Goal: Book appointment/travel/reservation

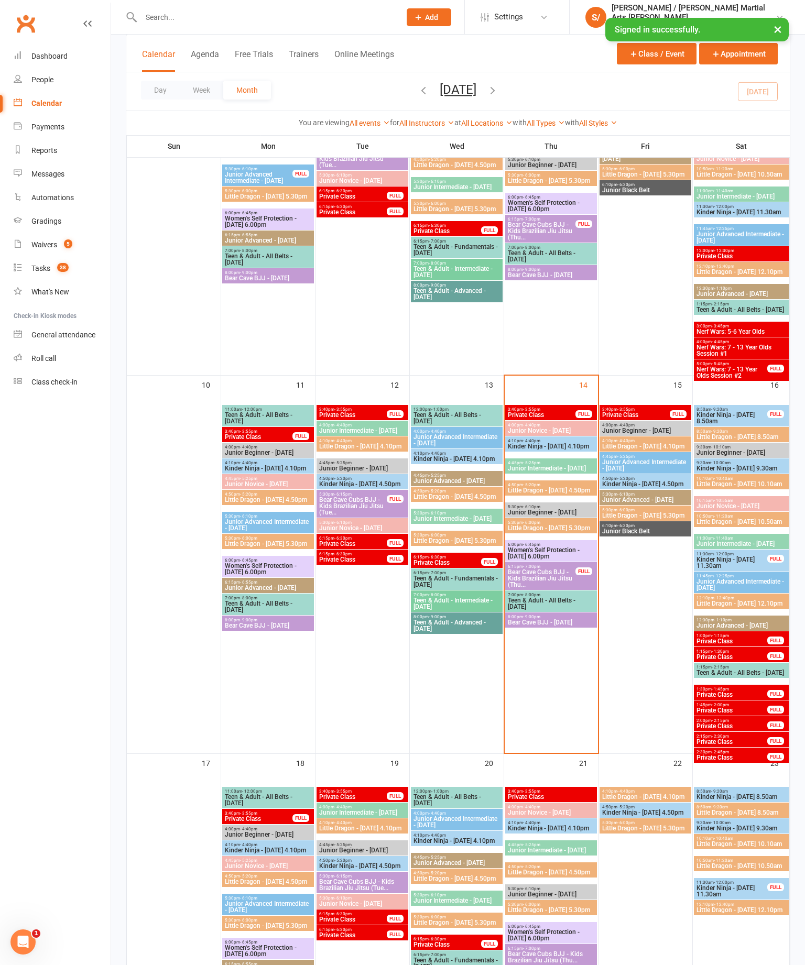
scroll to position [549, 0]
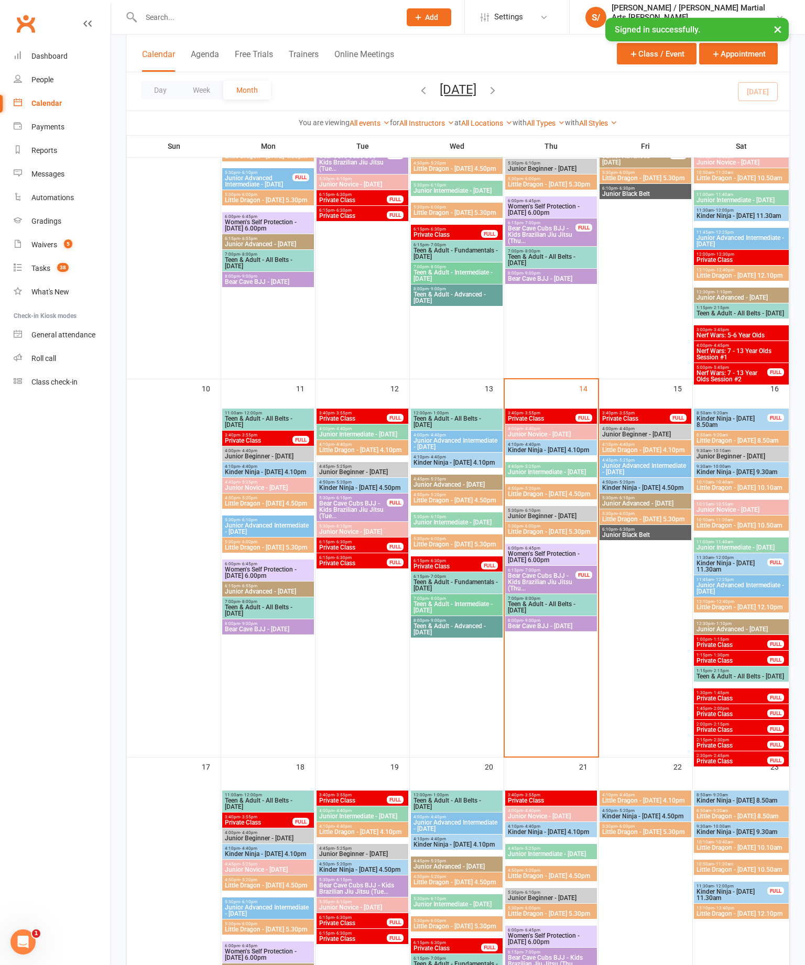
click at [540, 622] on span "- 9:00pm" at bounding box center [531, 620] width 17 height 5
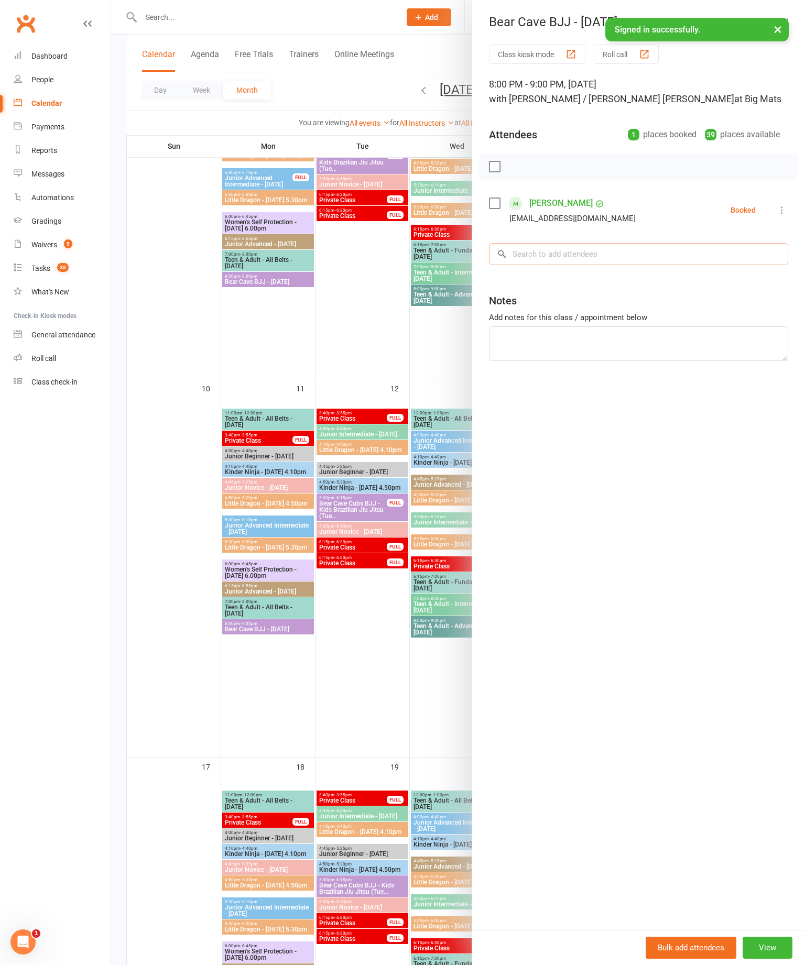
click at [678, 251] on input "search" at bounding box center [638, 254] width 299 height 22
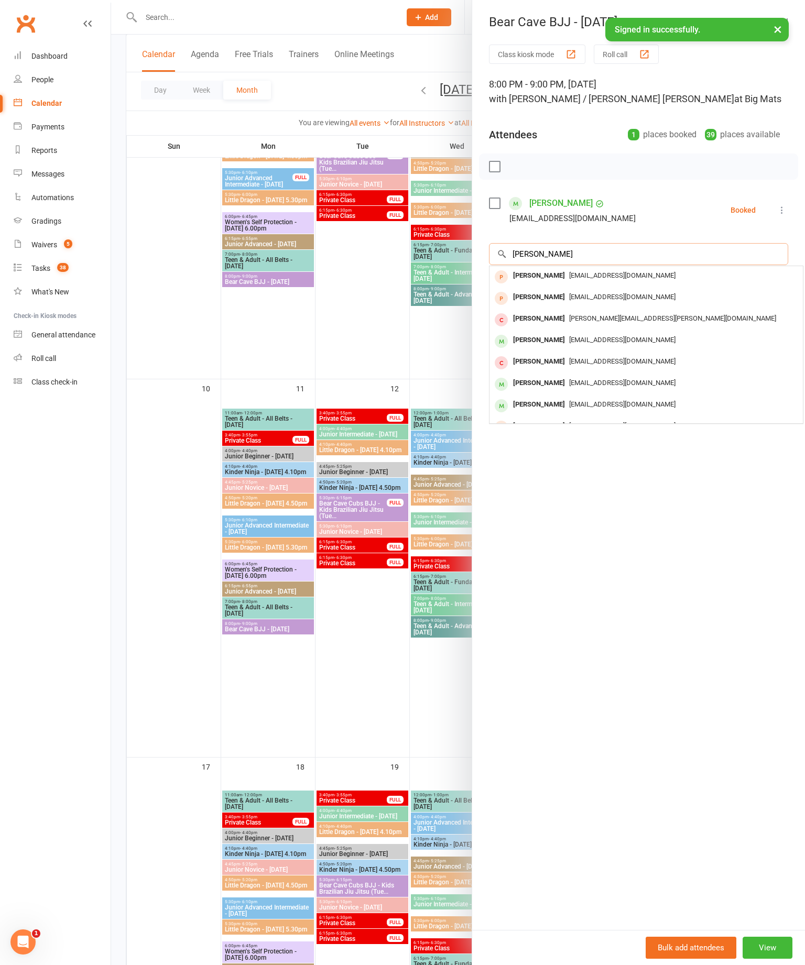
type input "James"
click at [599, 344] on span "[EMAIL_ADDRESS][DOMAIN_NAME]" at bounding box center [622, 340] width 106 height 8
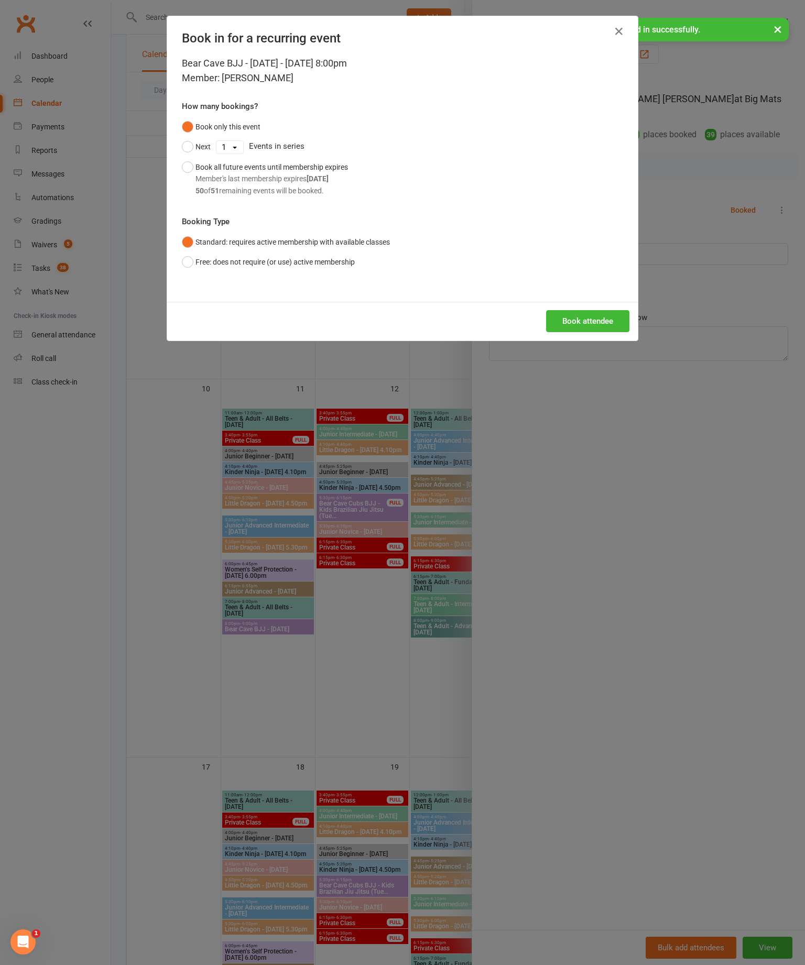
click at [598, 332] on button "Book attendee" at bounding box center [587, 321] width 83 height 22
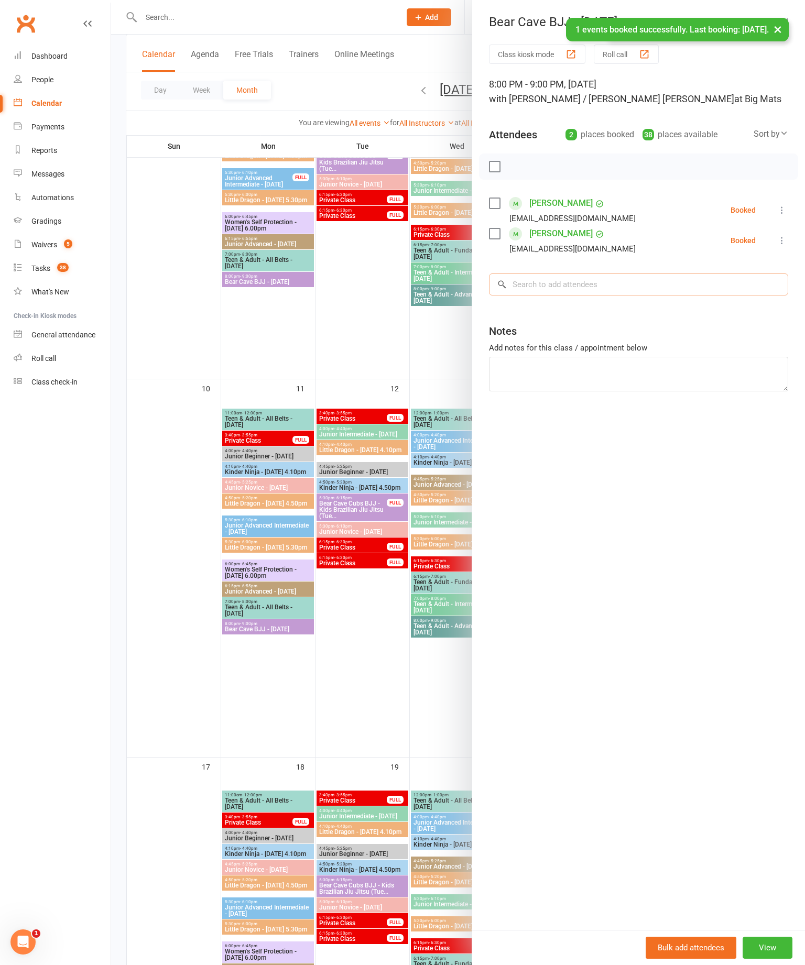
click at [612, 283] on input "search" at bounding box center [638, 284] width 299 height 22
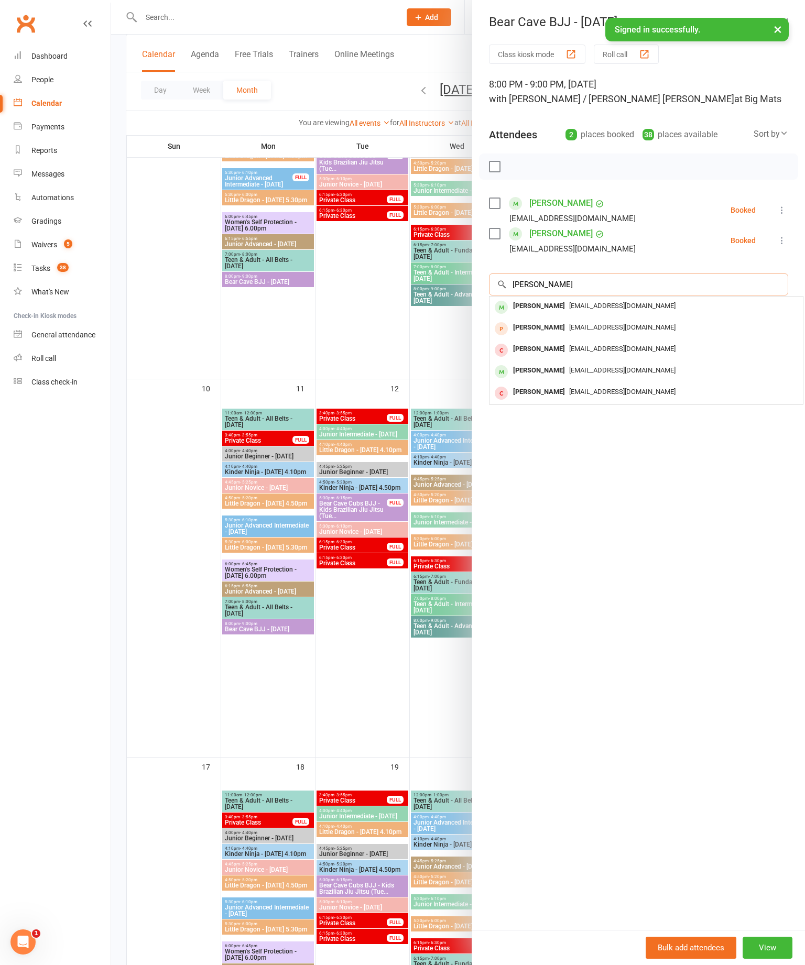
type input "Tharun"
click at [569, 304] on div "[PERSON_NAME]" at bounding box center [539, 306] width 60 height 15
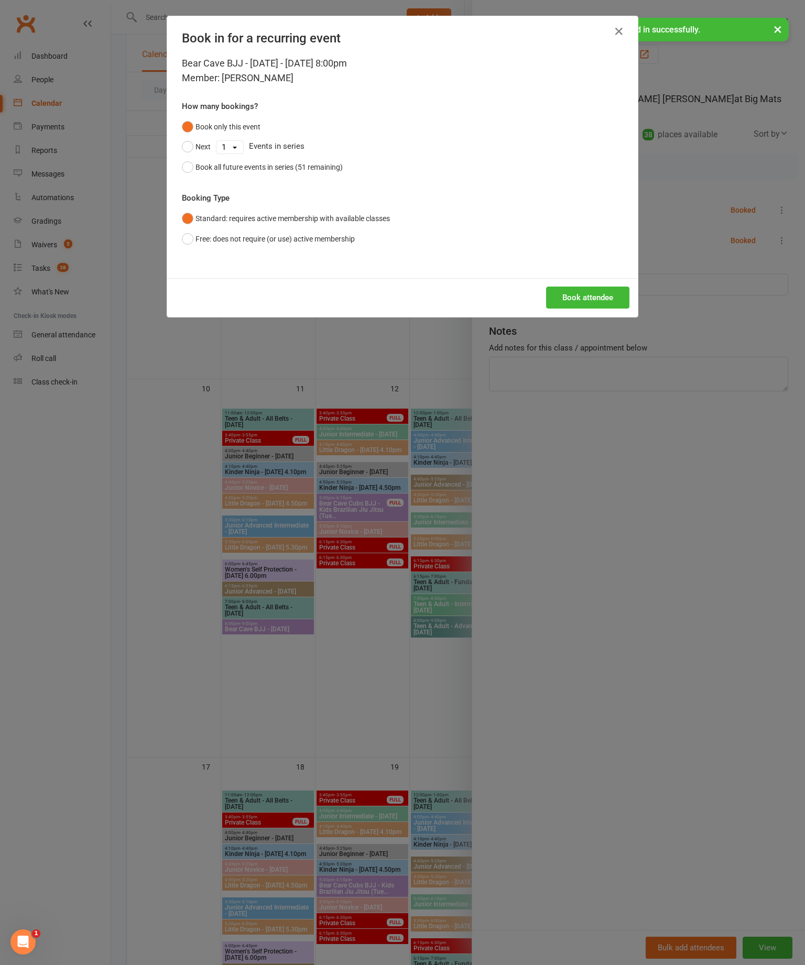
click at [605, 309] on button "Book attendee" at bounding box center [587, 298] width 83 height 22
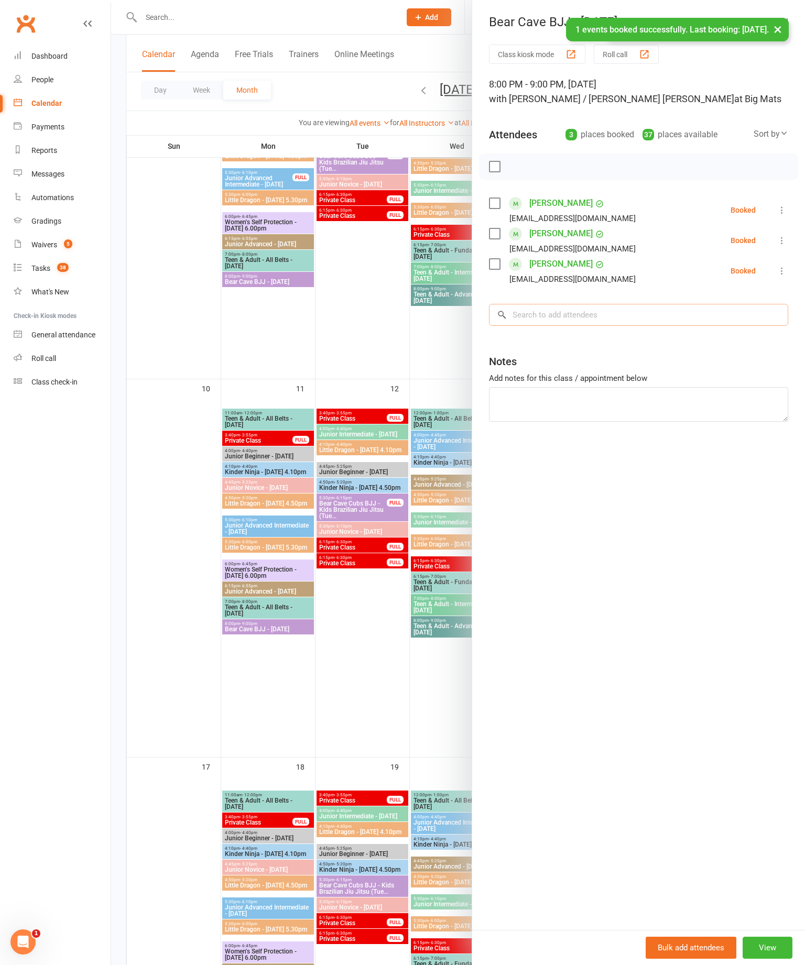
click at [618, 318] on input "search" at bounding box center [638, 315] width 299 height 22
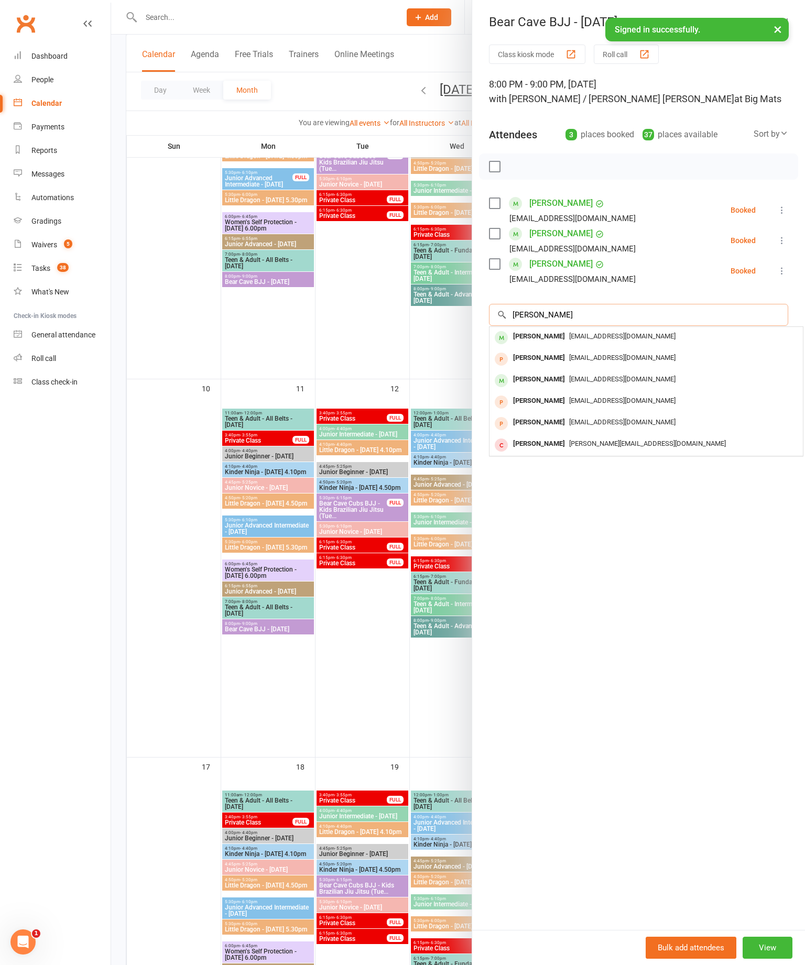
type input "Damien"
click at [605, 331] on div "[EMAIL_ADDRESS][DOMAIN_NAME]" at bounding box center [645, 336] width 305 height 15
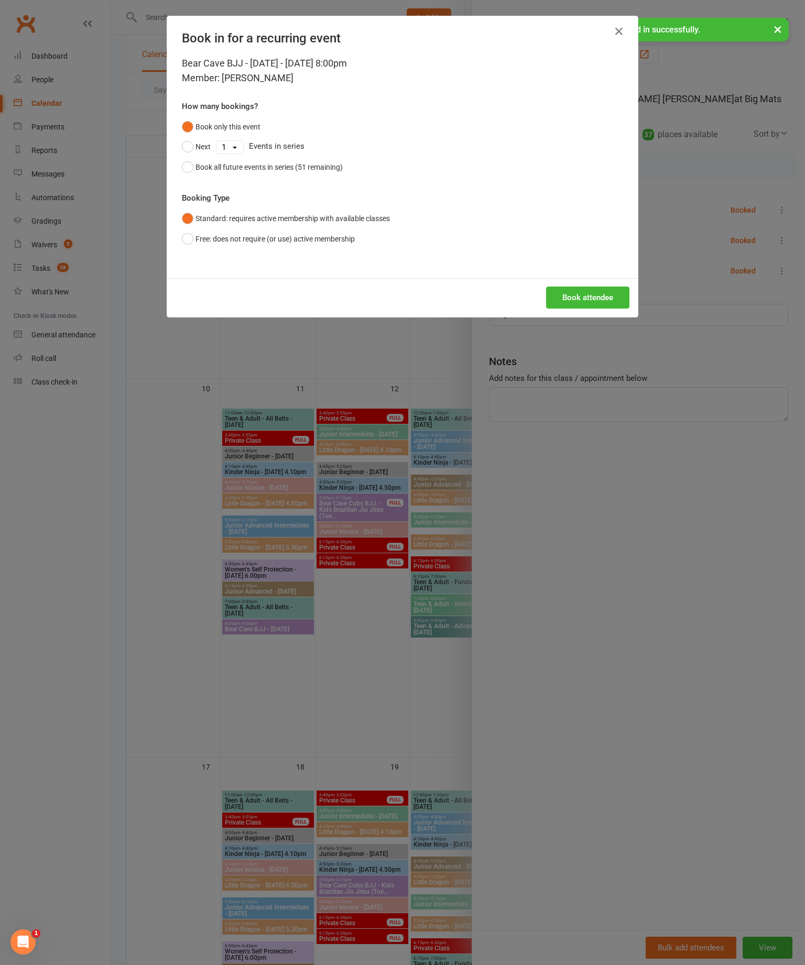
click at [595, 309] on button "Book attendee" at bounding box center [587, 298] width 83 height 22
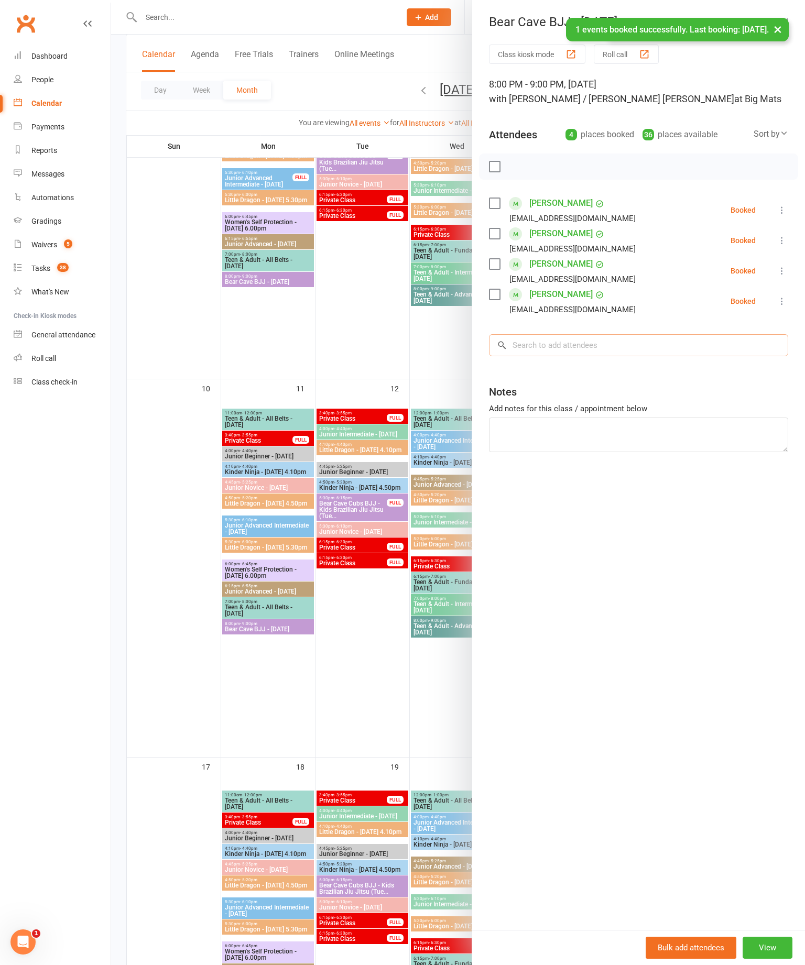
click at [595, 353] on input "search" at bounding box center [638, 345] width 299 height 22
type input "Zeke"
click at [578, 364] on span "[EMAIL_ADDRESS][PERSON_NAME][DOMAIN_NAME]" at bounding box center [647, 367] width 157 height 8
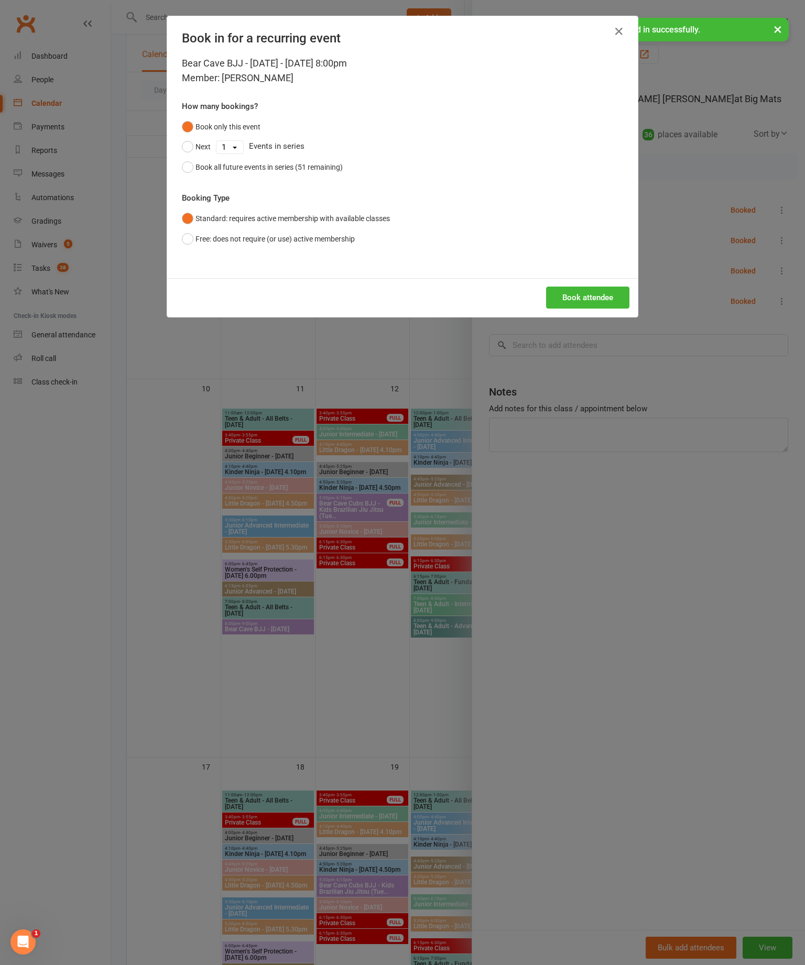
click at [600, 309] on button "Book attendee" at bounding box center [587, 298] width 83 height 22
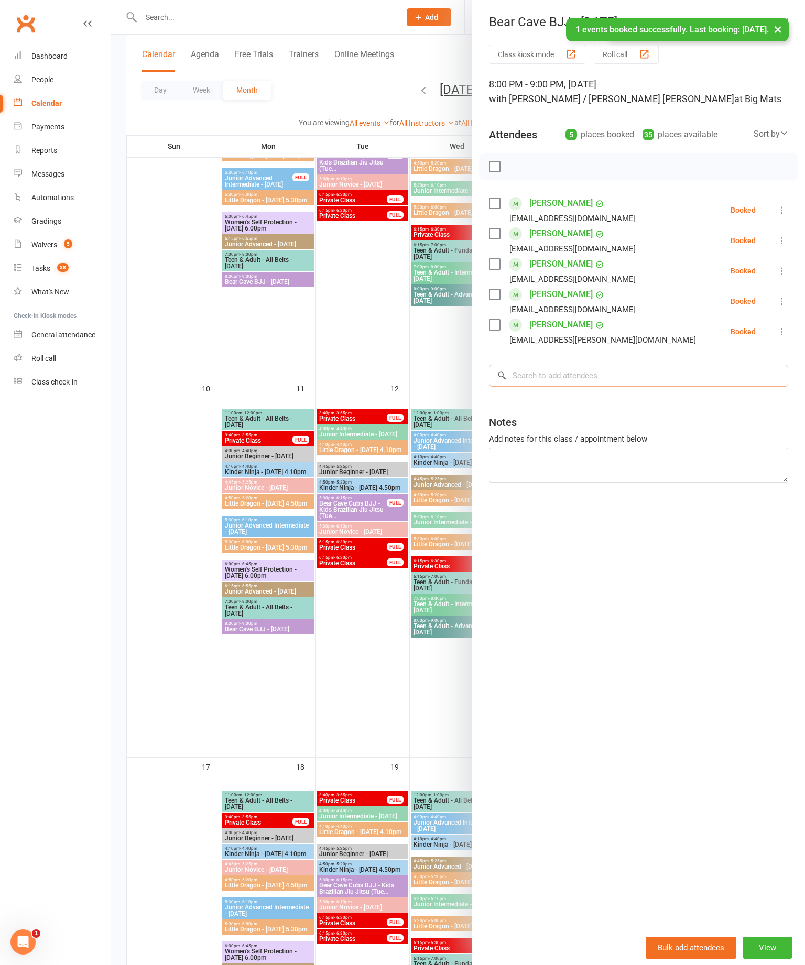
click at [585, 372] on input "search" at bounding box center [638, 376] width 299 height 22
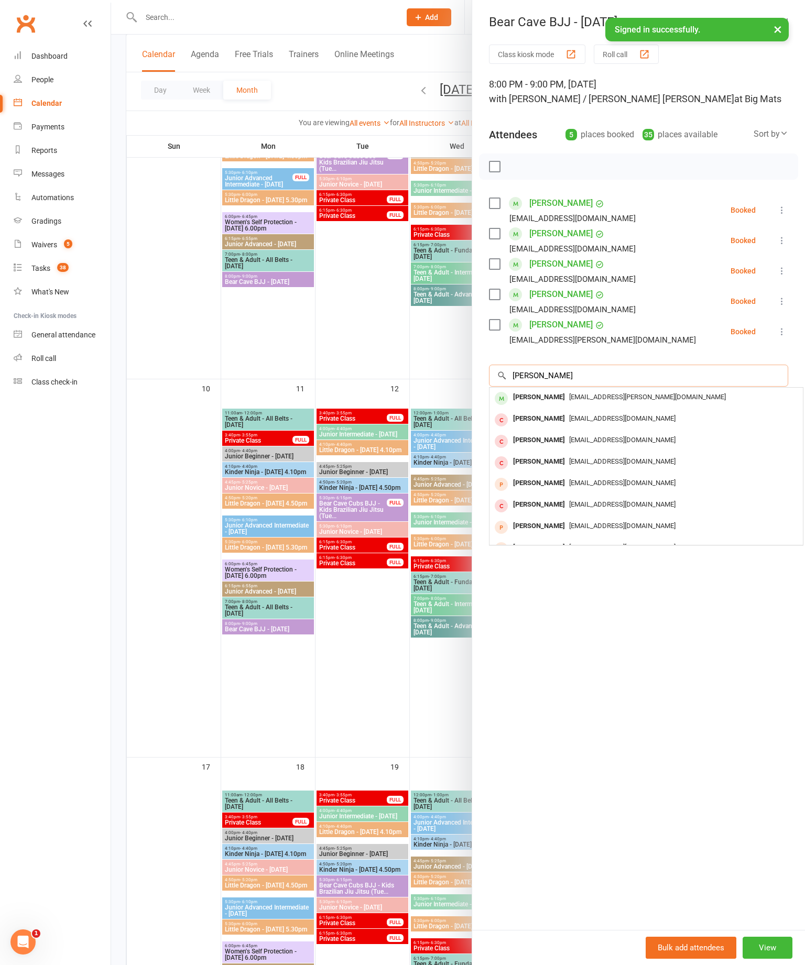
type input "Christoph"
click at [569, 392] on div "[PERSON_NAME]" at bounding box center [539, 397] width 60 height 15
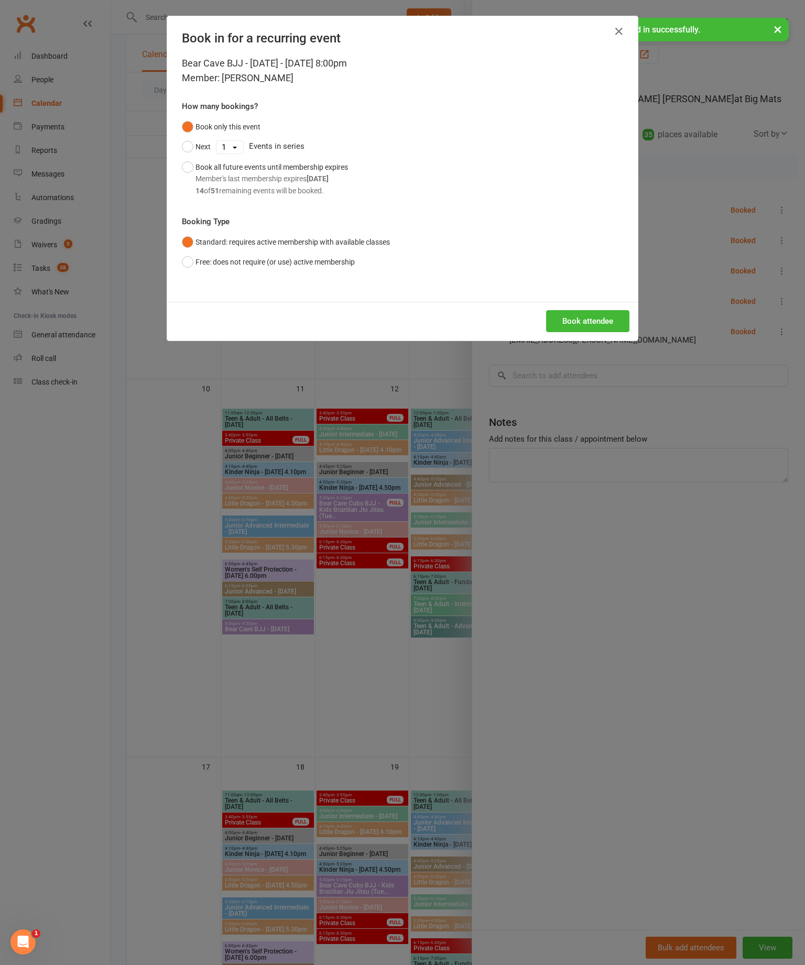
click at [583, 332] on button "Book attendee" at bounding box center [587, 321] width 83 height 22
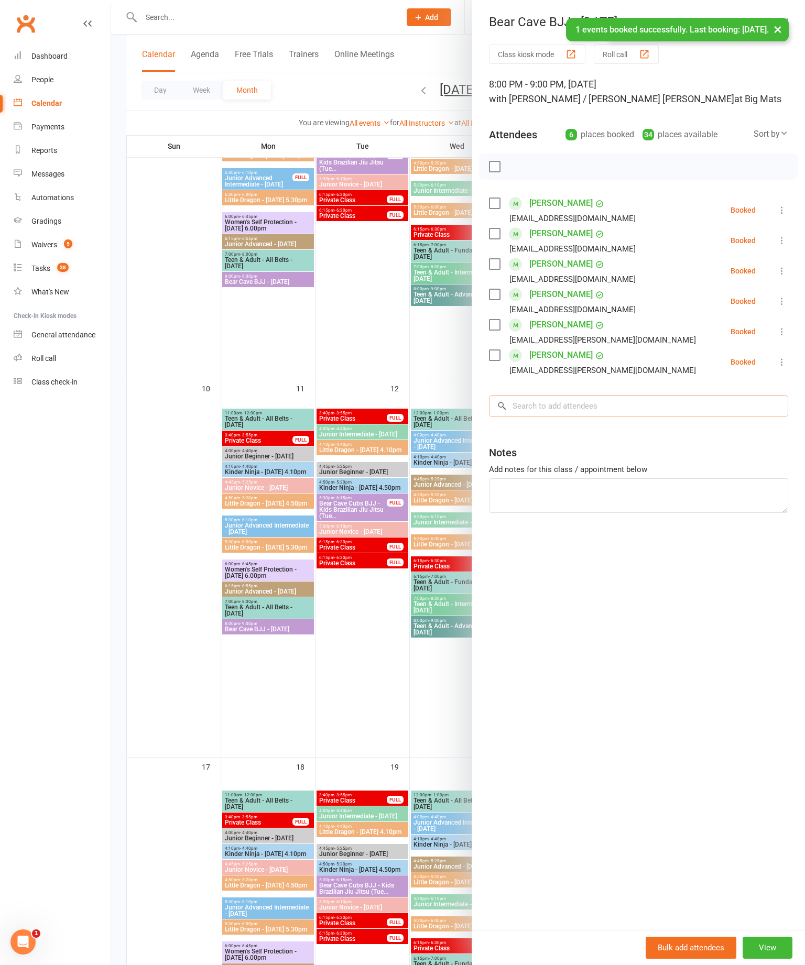
click at [587, 407] on input "search" at bounding box center [638, 406] width 299 height 22
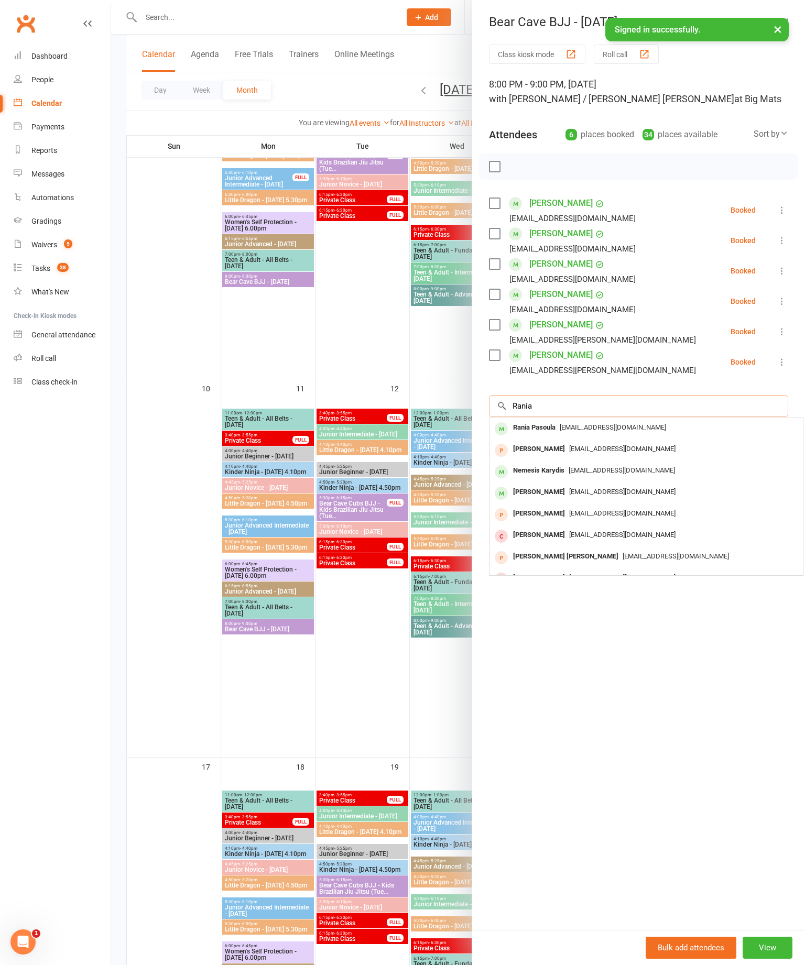
type input "Rania"
click at [559, 421] on div "Rania Pasoula" at bounding box center [534, 427] width 51 height 15
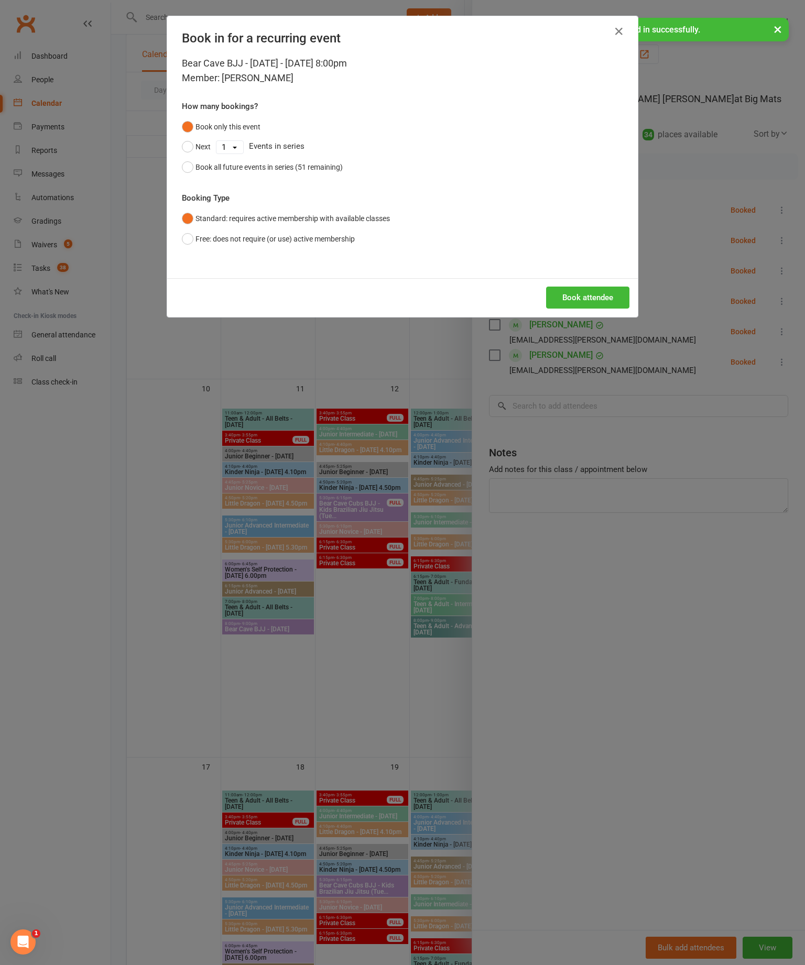
click at [577, 309] on button "Book attendee" at bounding box center [587, 298] width 83 height 22
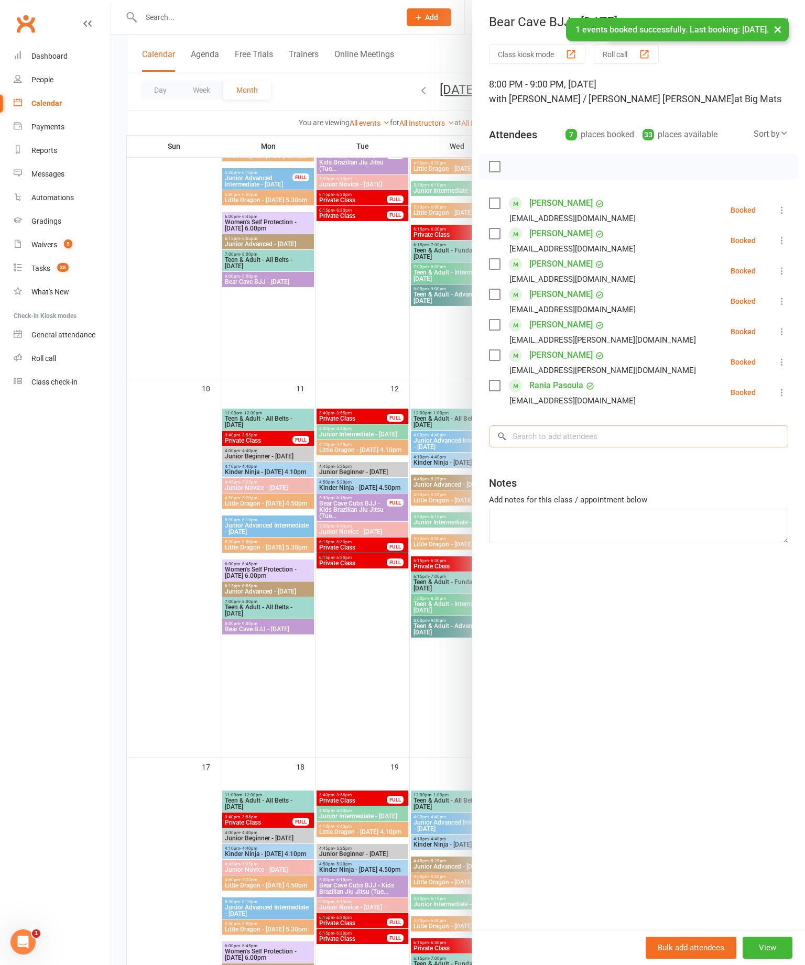
click at [578, 431] on input "search" at bounding box center [638, 436] width 299 height 22
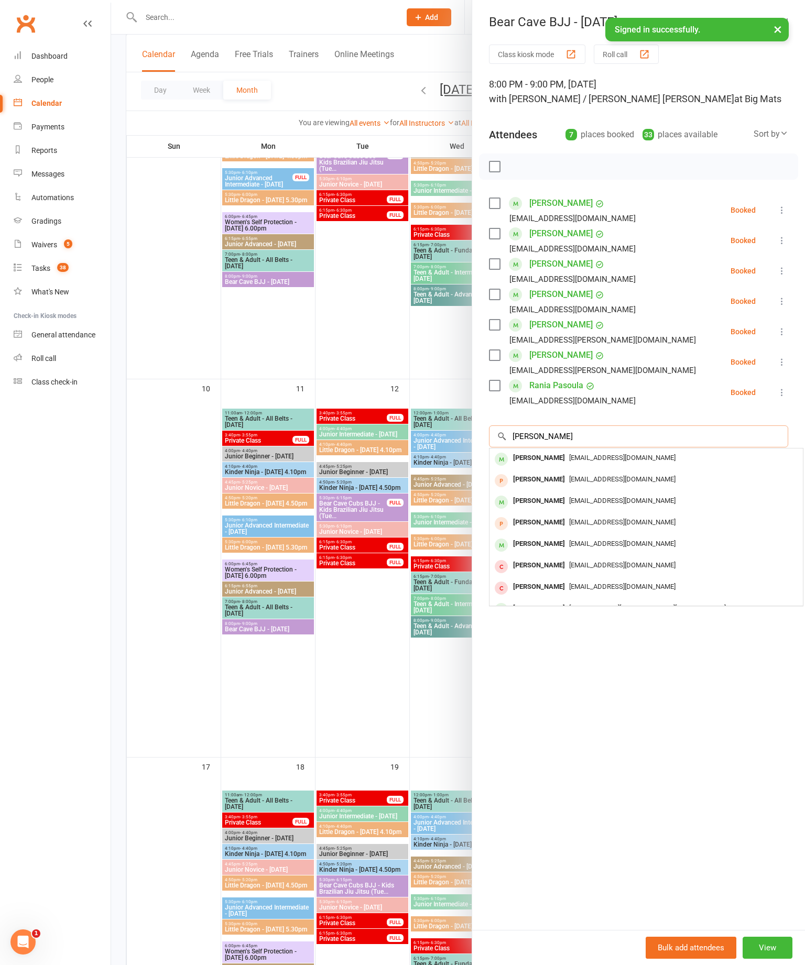
type input "Hannah"
click at [544, 549] on div "[PERSON_NAME]" at bounding box center [539, 543] width 60 height 15
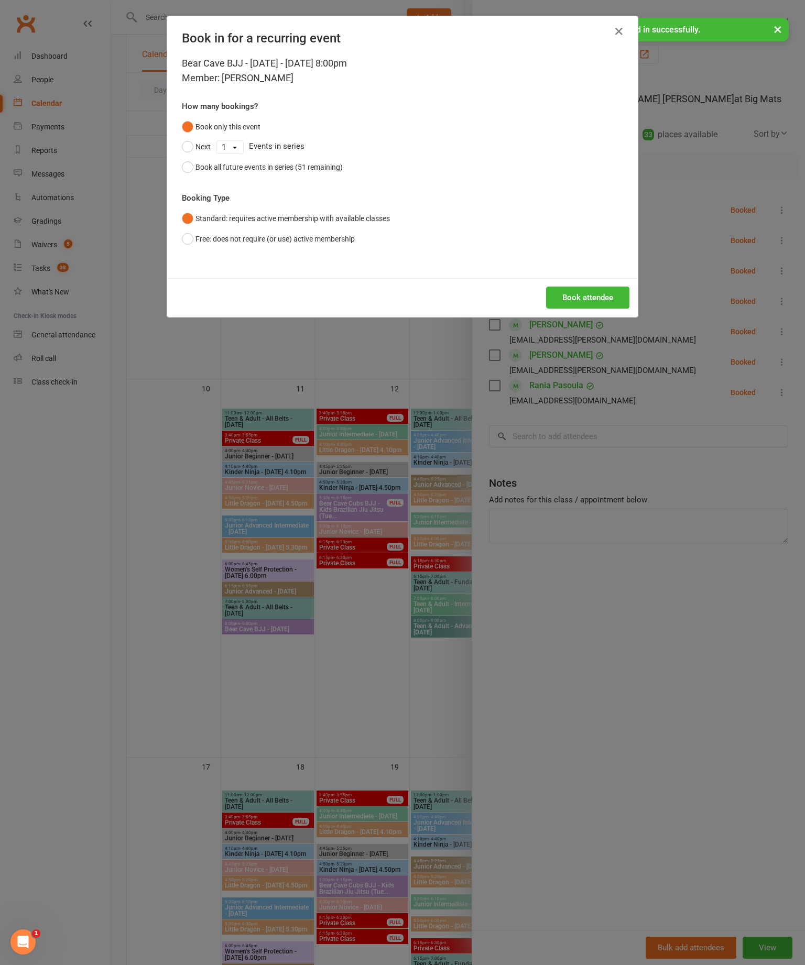
click at [591, 309] on button "Book attendee" at bounding box center [587, 298] width 83 height 22
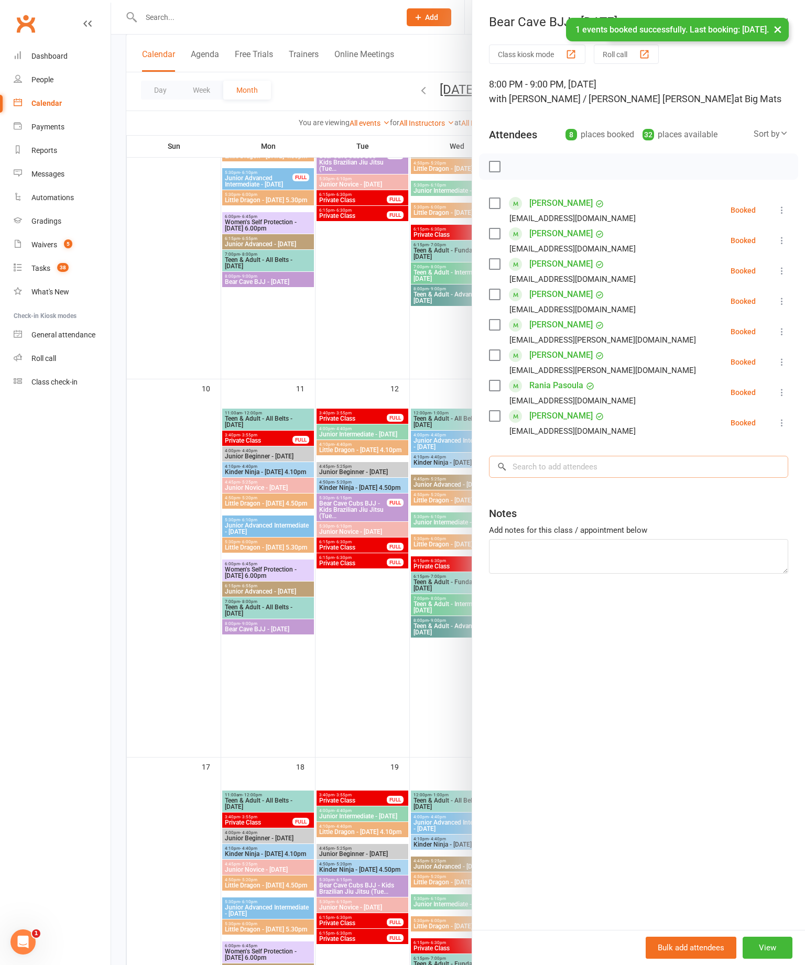
click at [577, 465] on input "search" at bounding box center [638, 467] width 299 height 22
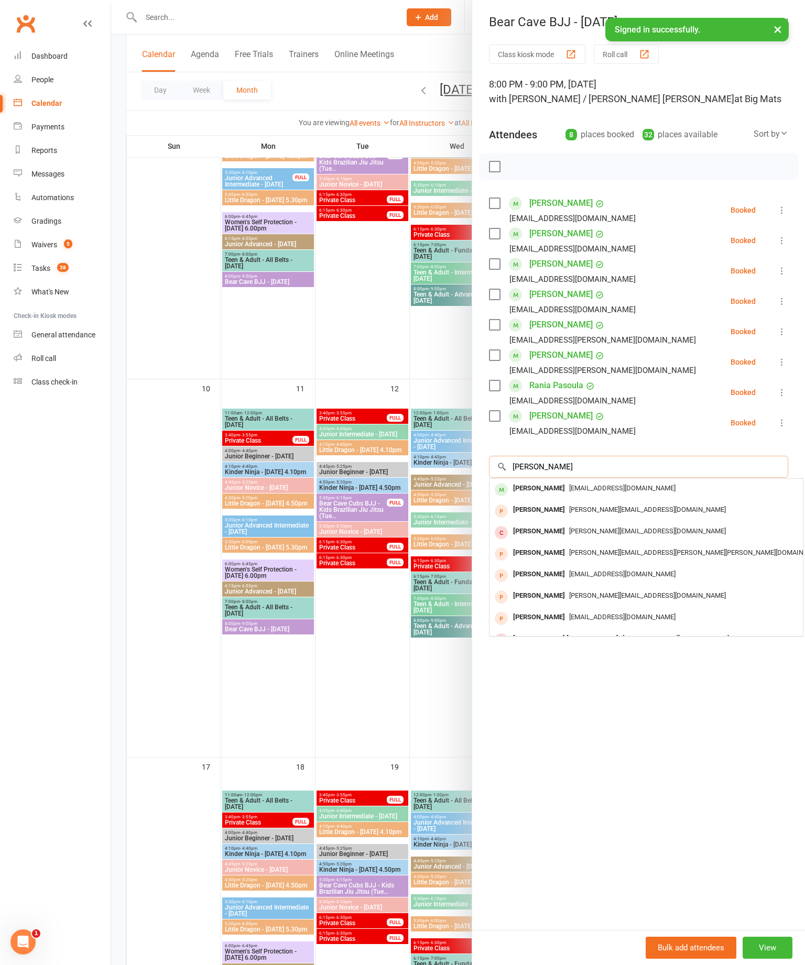
type input "Michelle"
click at [586, 486] on span "[EMAIL_ADDRESS][DOMAIN_NAME]" at bounding box center [622, 488] width 106 height 8
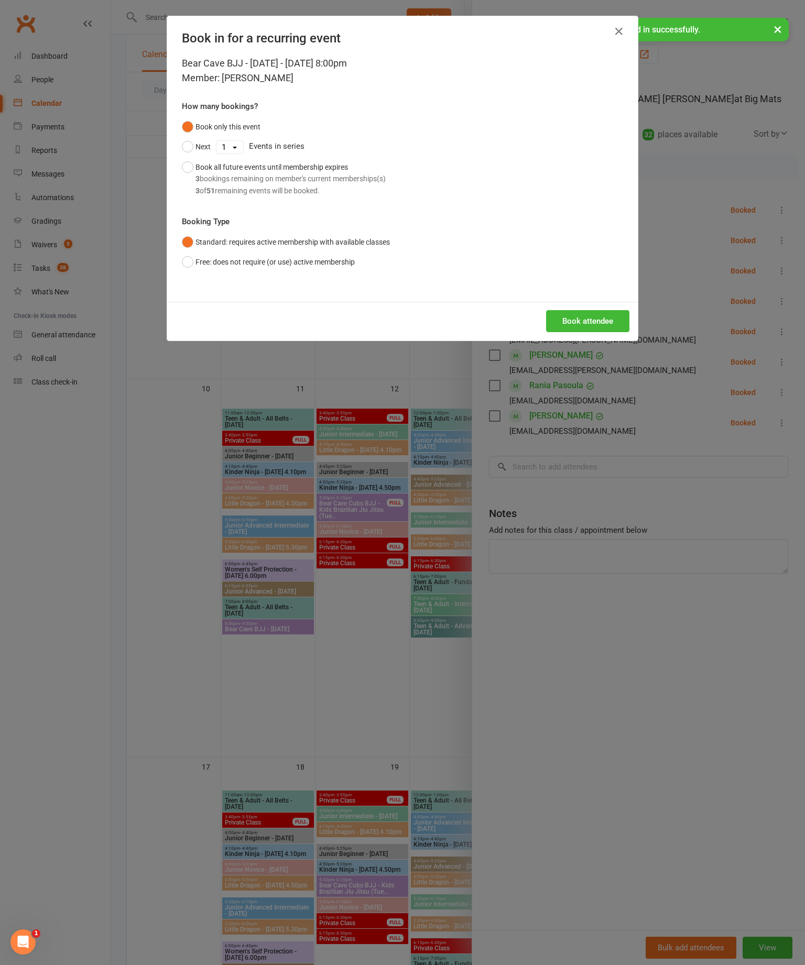
click at [597, 332] on button "Book attendee" at bounding box center [587, 321] width 83 height 22
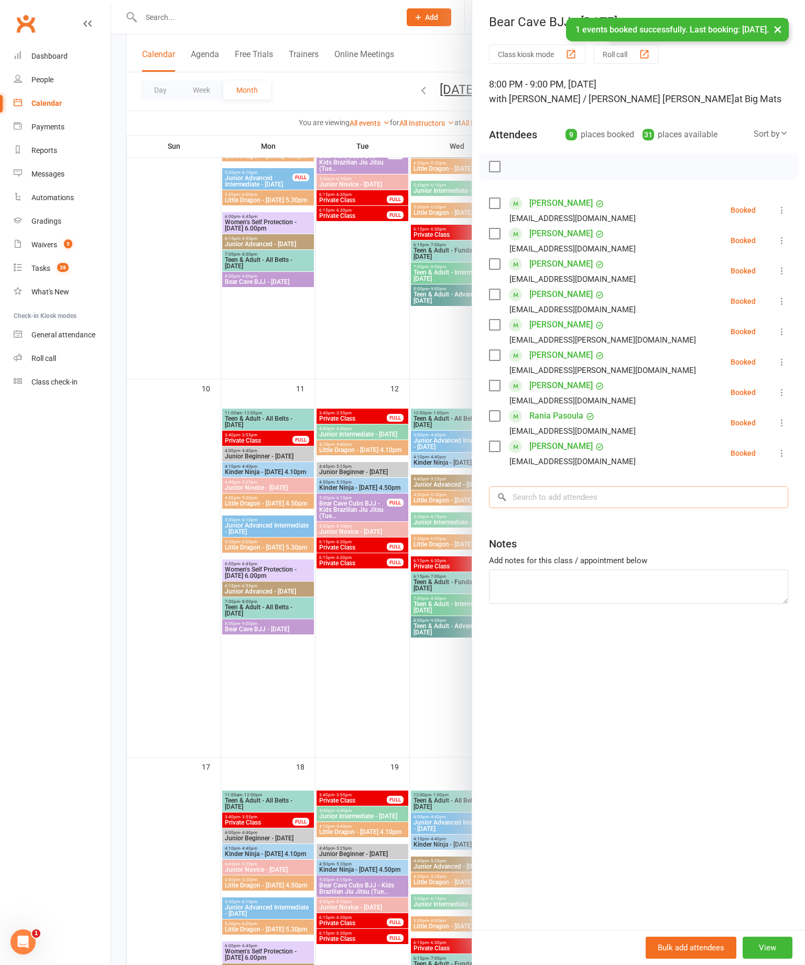
click at [602, 491] on input "search" at bounding box center [638, 497] width 299 height 22
type input "Stav"
click at [569, 516] on div "[PERSON_NAME]" at bounding box center [539, 518] width 60 height 15
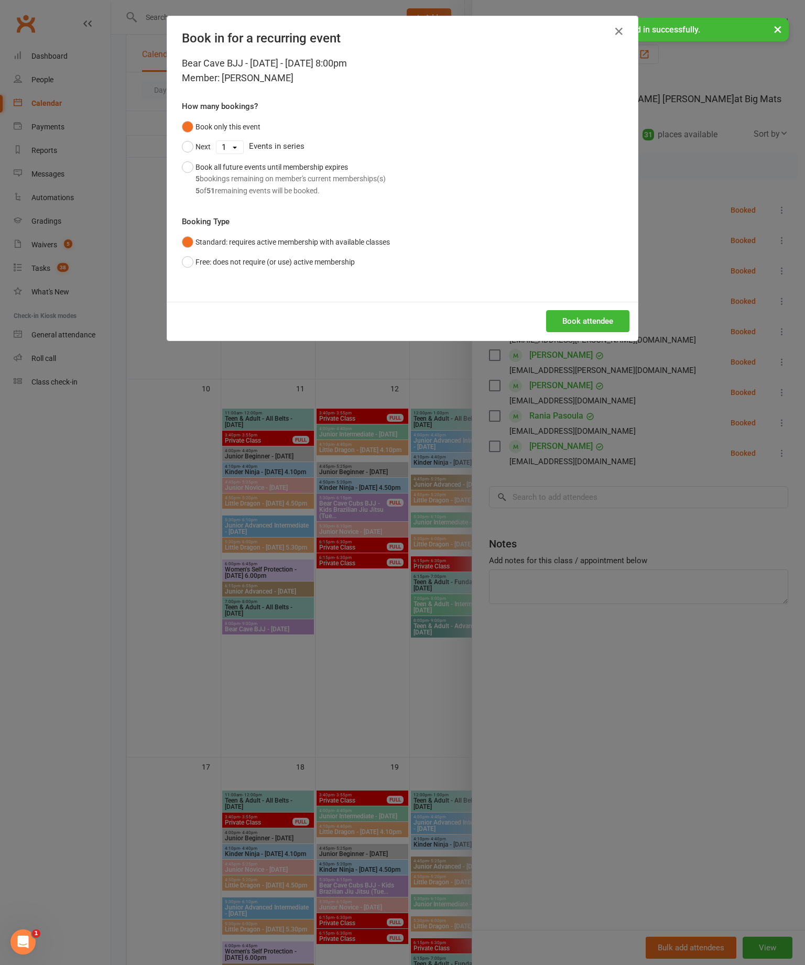
click at [590, 332] on button "Book attendee" at bounding box center [587, 321] width 83 height 22
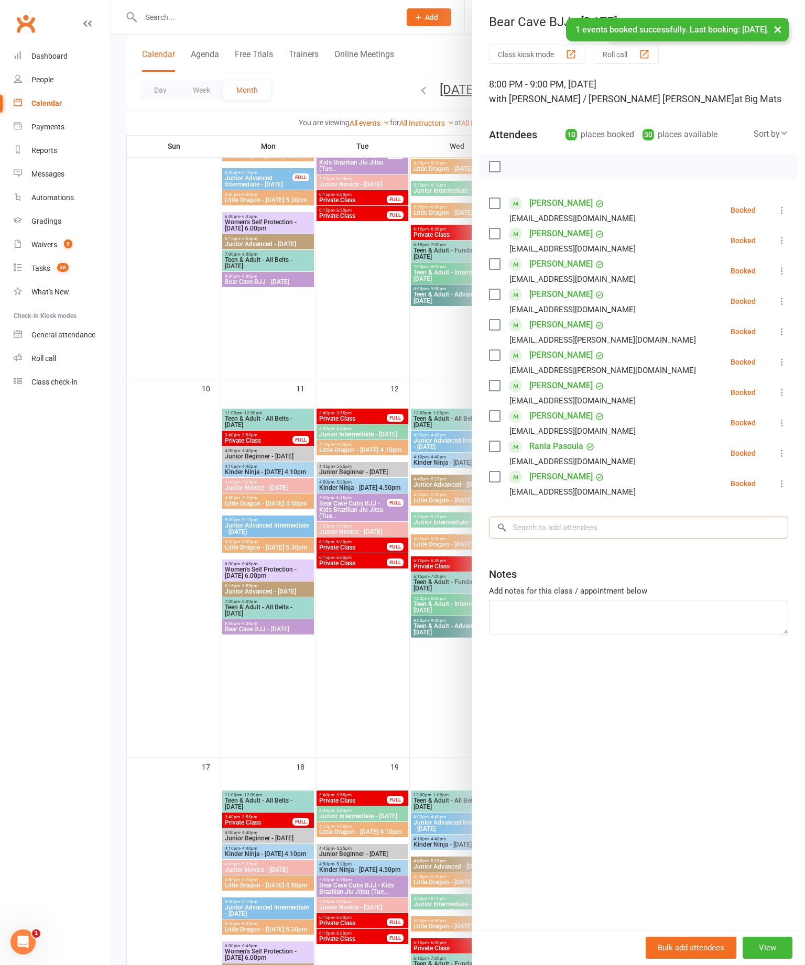
click at [585, 532] on input "search" at bounding box center [638, 528] width 299 height 22
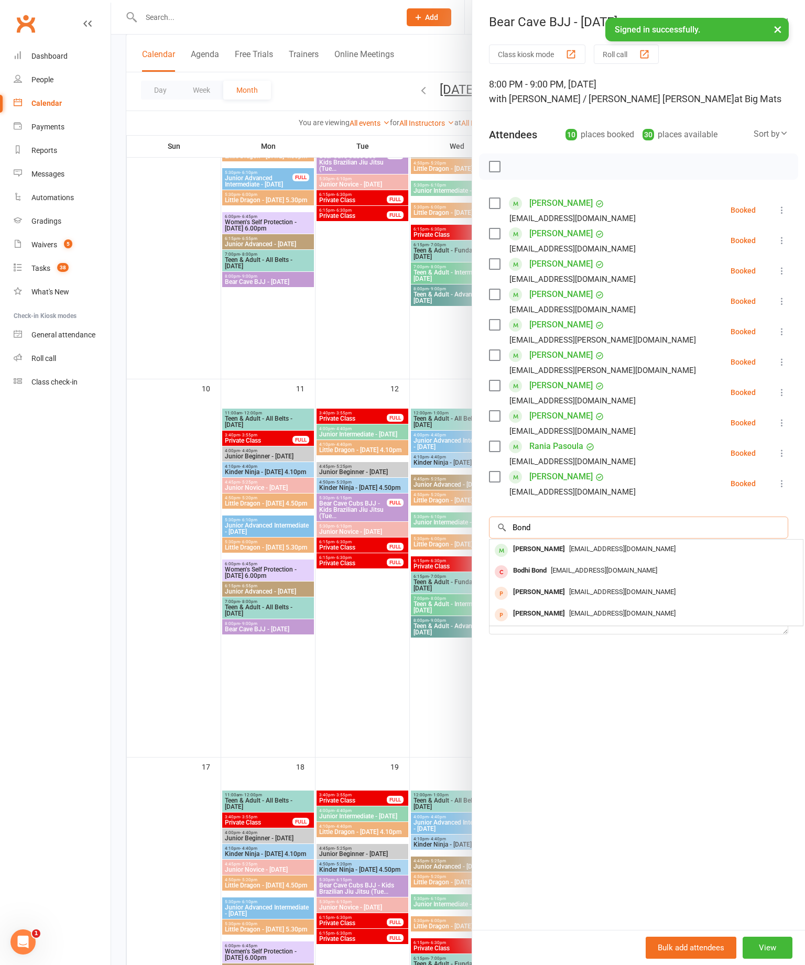
type input "Bond"
click at [566, 546] on div "[PERSON_NAME]" at bounding box center [539, 549] width 60 height 15
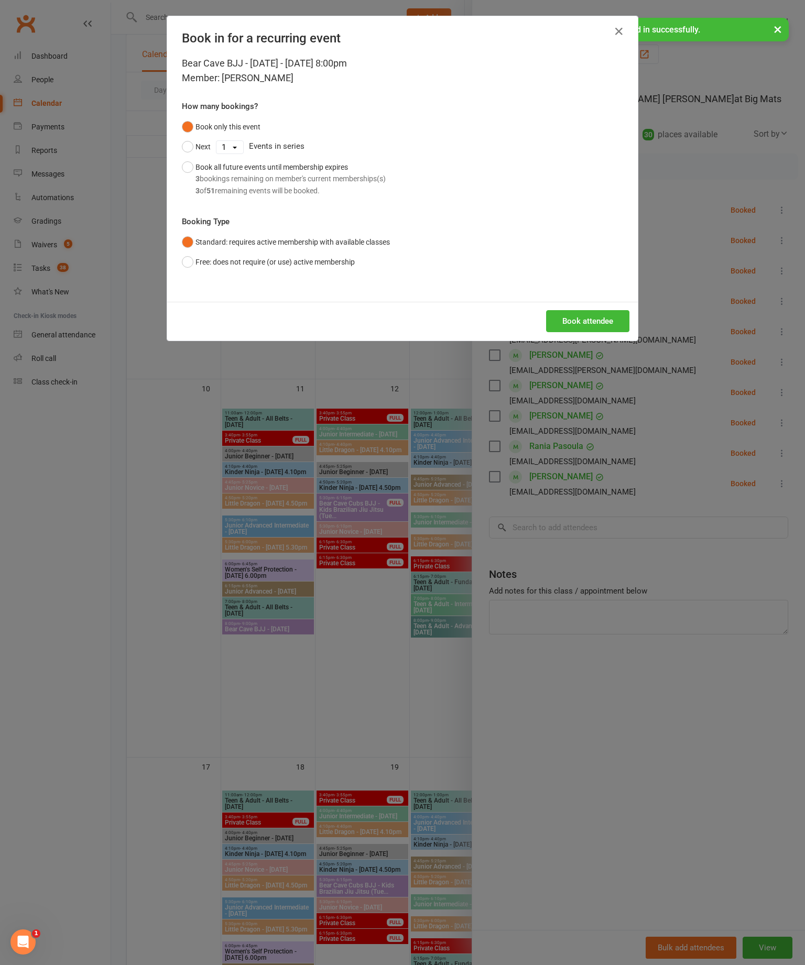
click at [591, 332] on button "Book attendee" at bounding box center [587, 321] width 83 height 22
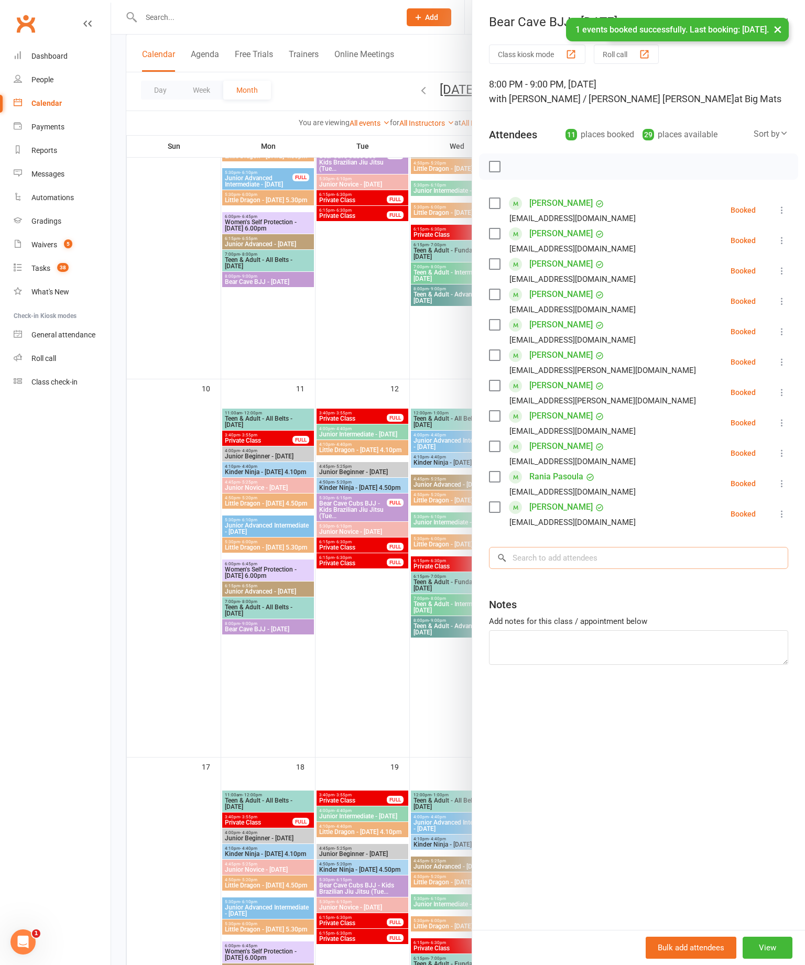
click at [605, 554] on input "search" at bounding box center [638, 558] width 299 height 22
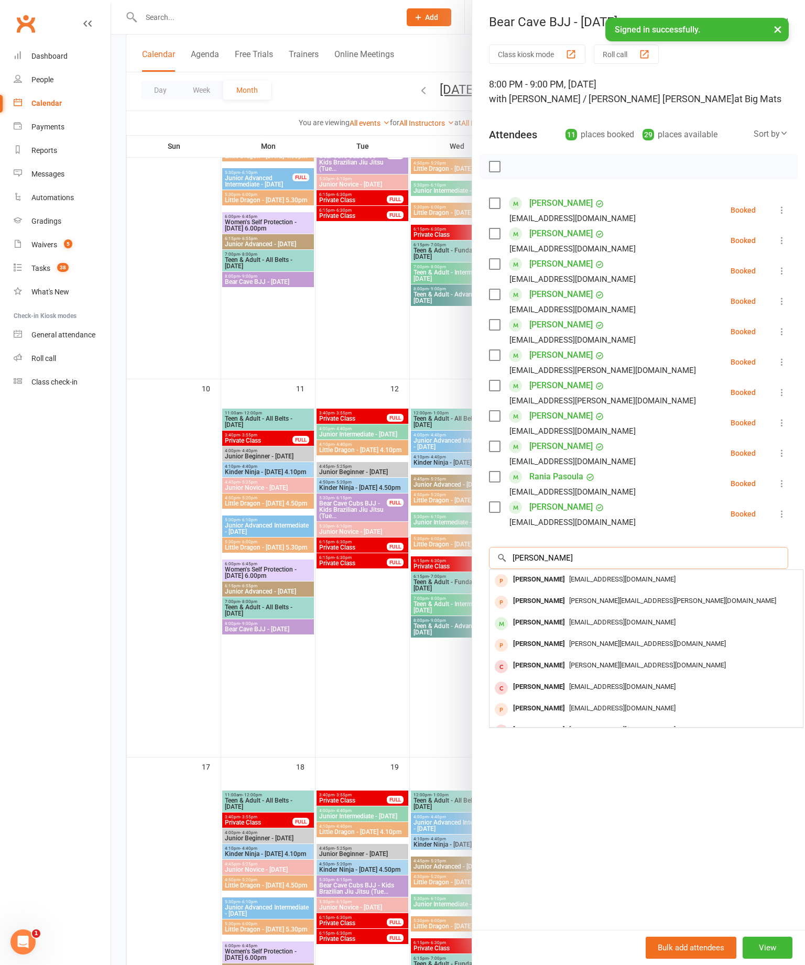
scroll to position [548, 0]
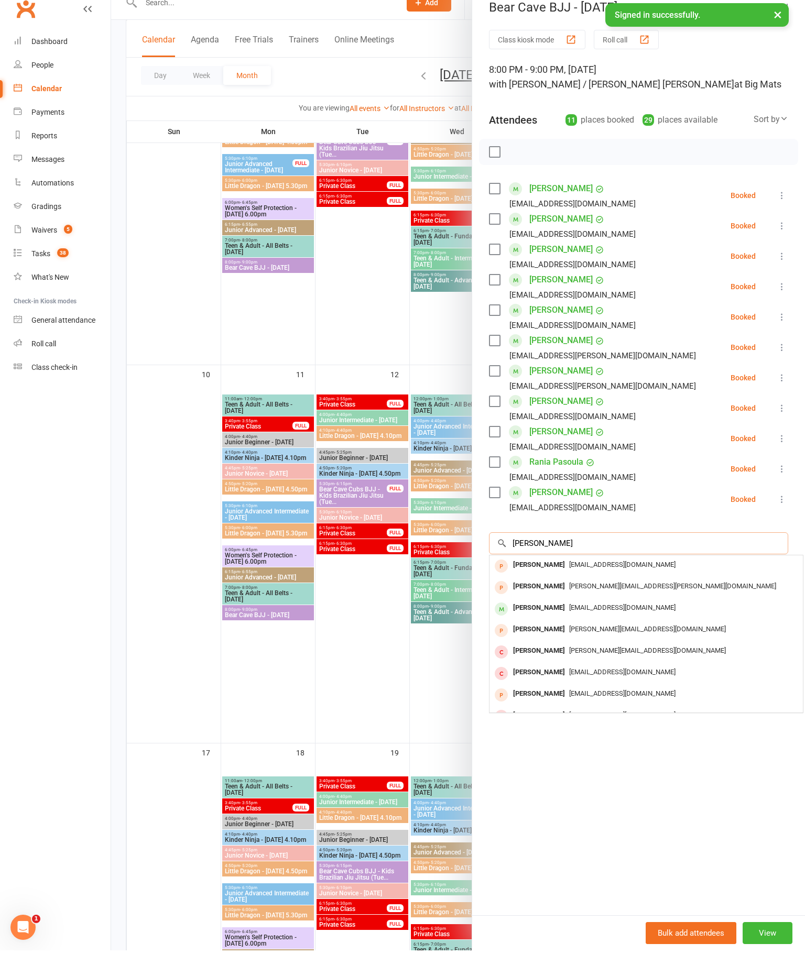
type input "Andre"
click at [555, 615] on div "[PERSON_NAME]" at bounding box center [539, 622] width 60 height 15
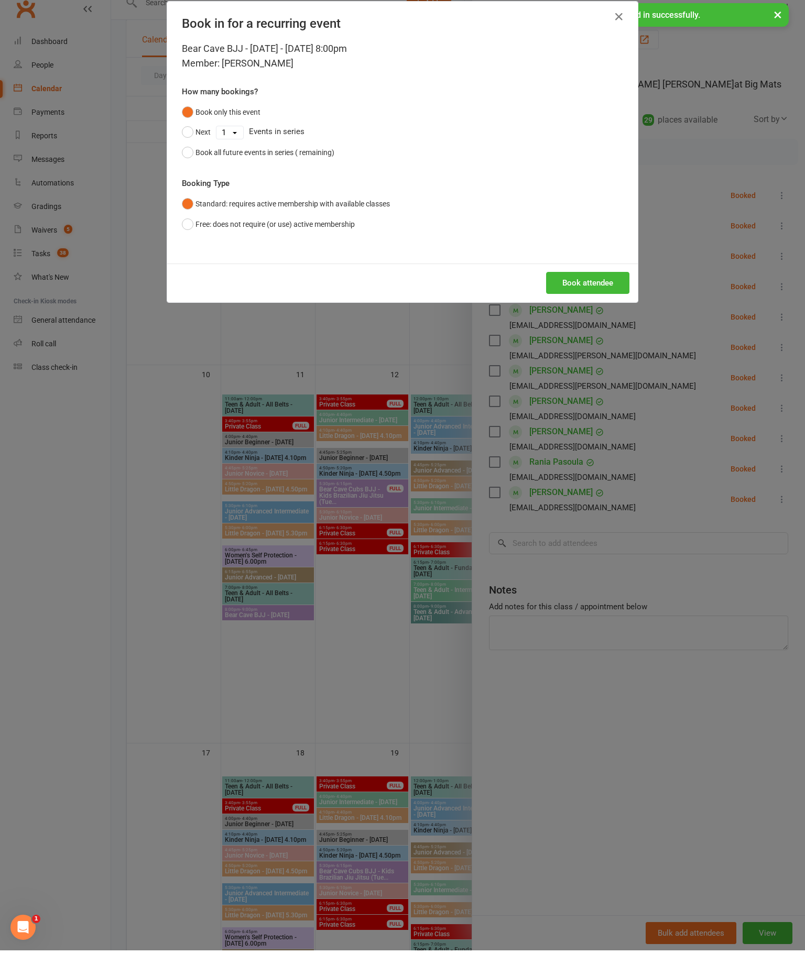
scroll to position [563, 0]
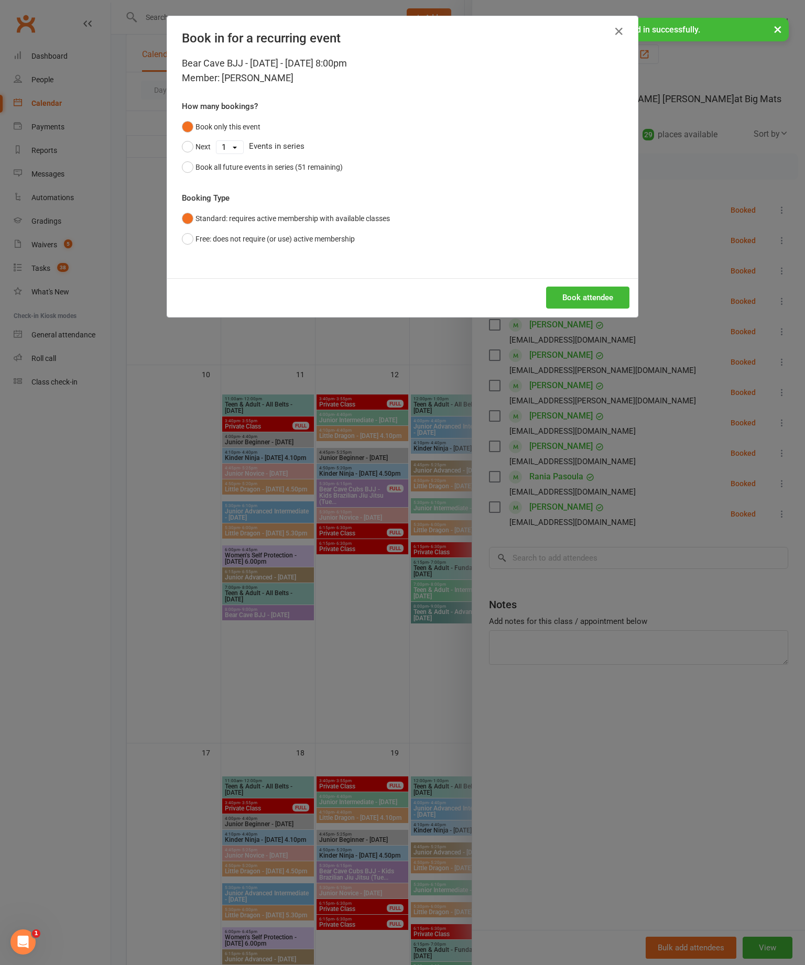
click at [586, 309] on button "Book attendee" at bounding box center [587, 298] width 83 height 22
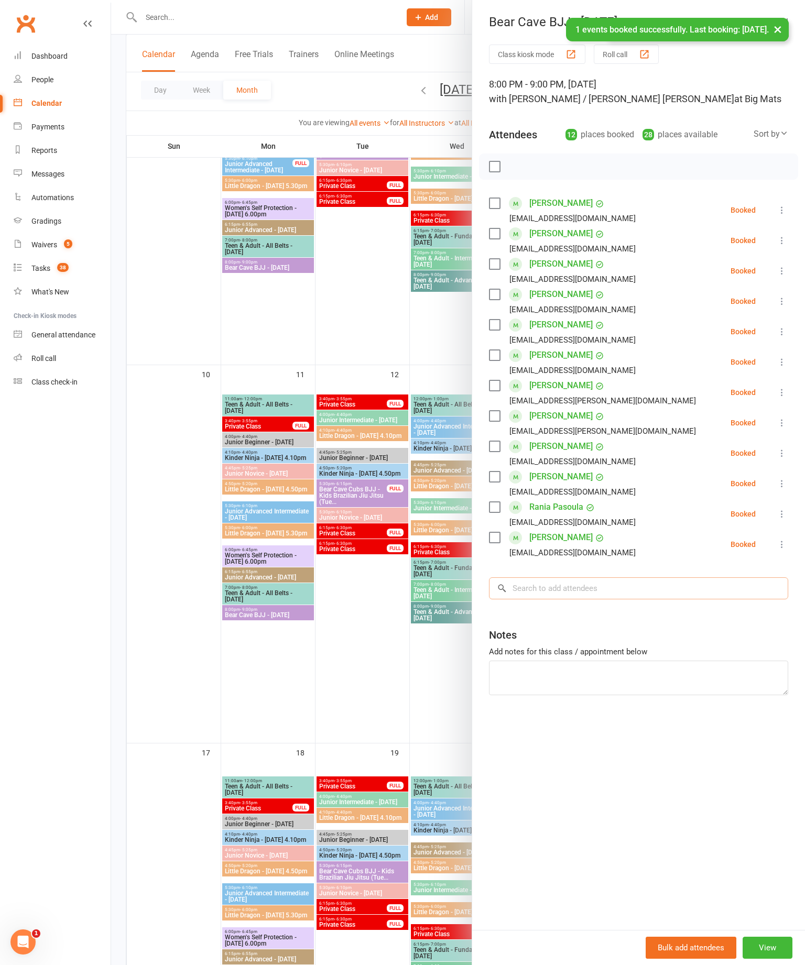
click at [614, 592] on input "search" at bounding box center [638, 588] width 299 height 22
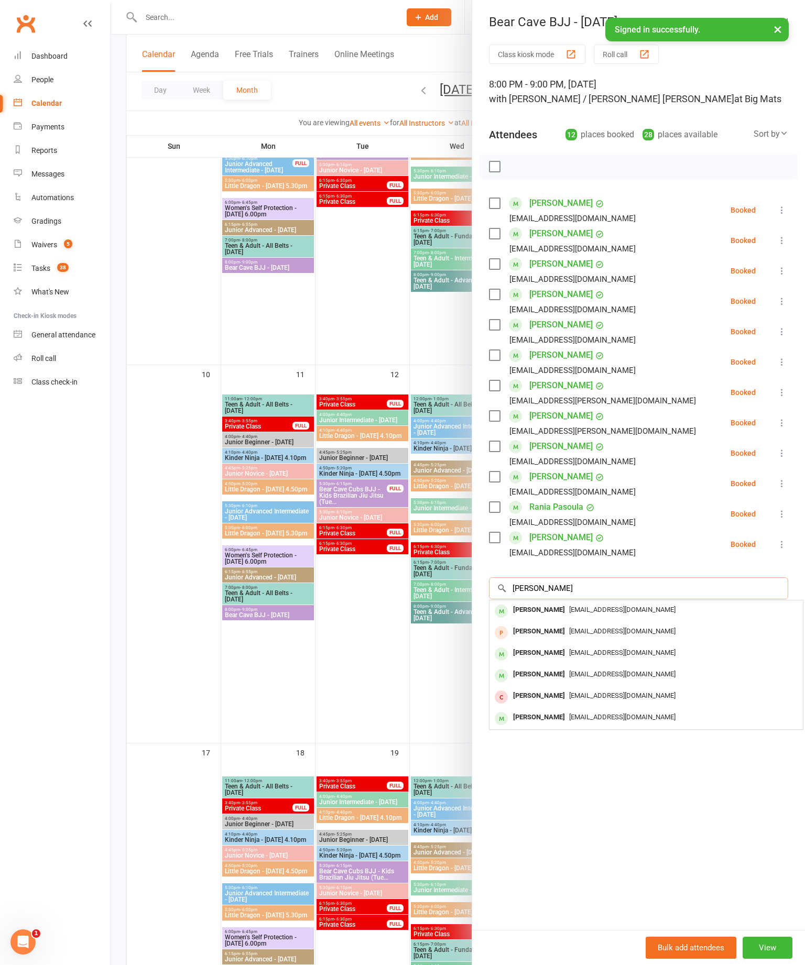
type input "Larry"
click at [540, 607] on div "[PERSON_NAME]" at bounding box center [539, 609] width 60 height 15
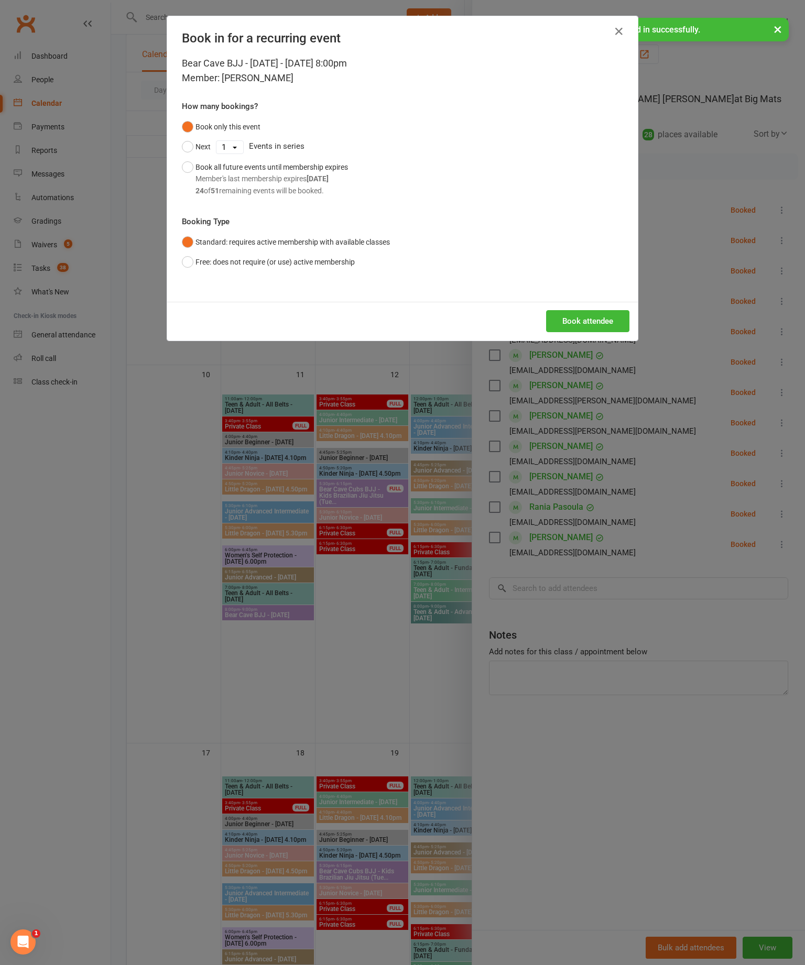
click at [563, 332] on button "Book attendee" at bounding box center [587, 321] width 83 height 22
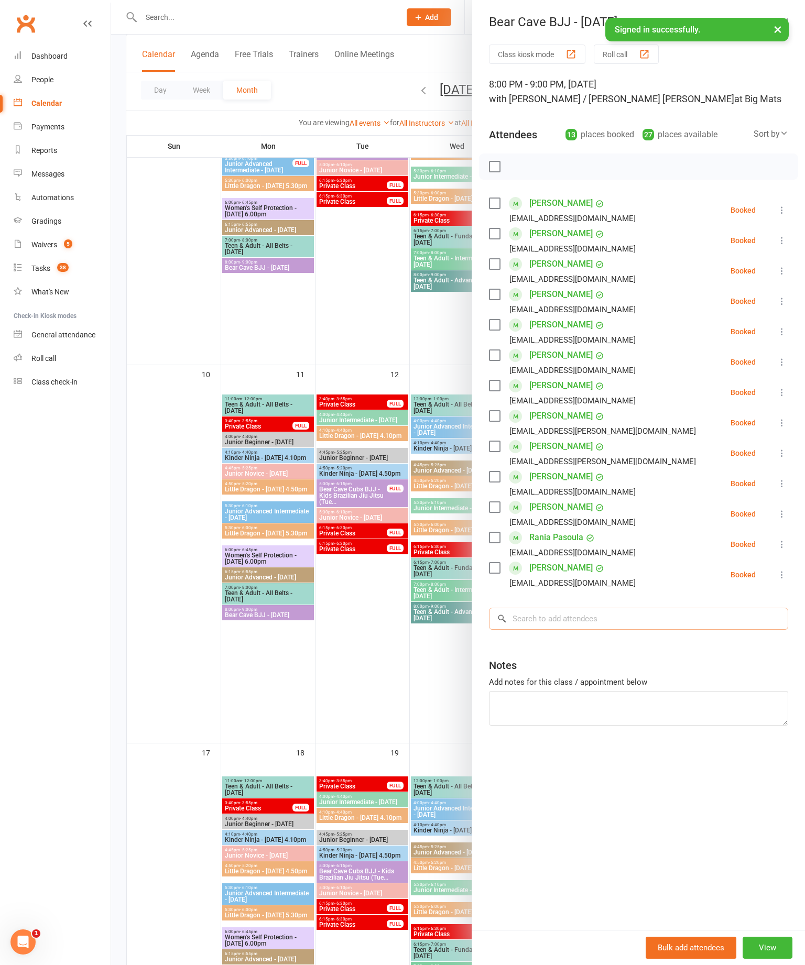
click at [586, 612] on input "search" at bounding box center [638, 619] width 299 height 22
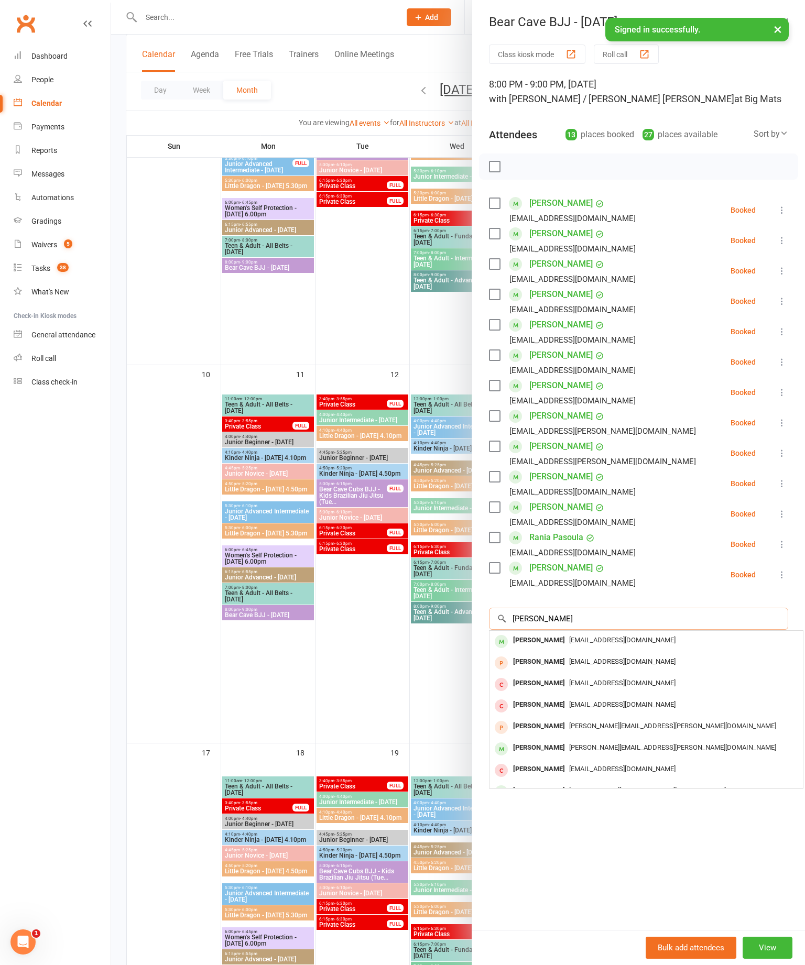
type input "Justin"
click at [562, 642] on div "[PERSON_NAME]" at bounding box center [539, 640] width 60 height 15
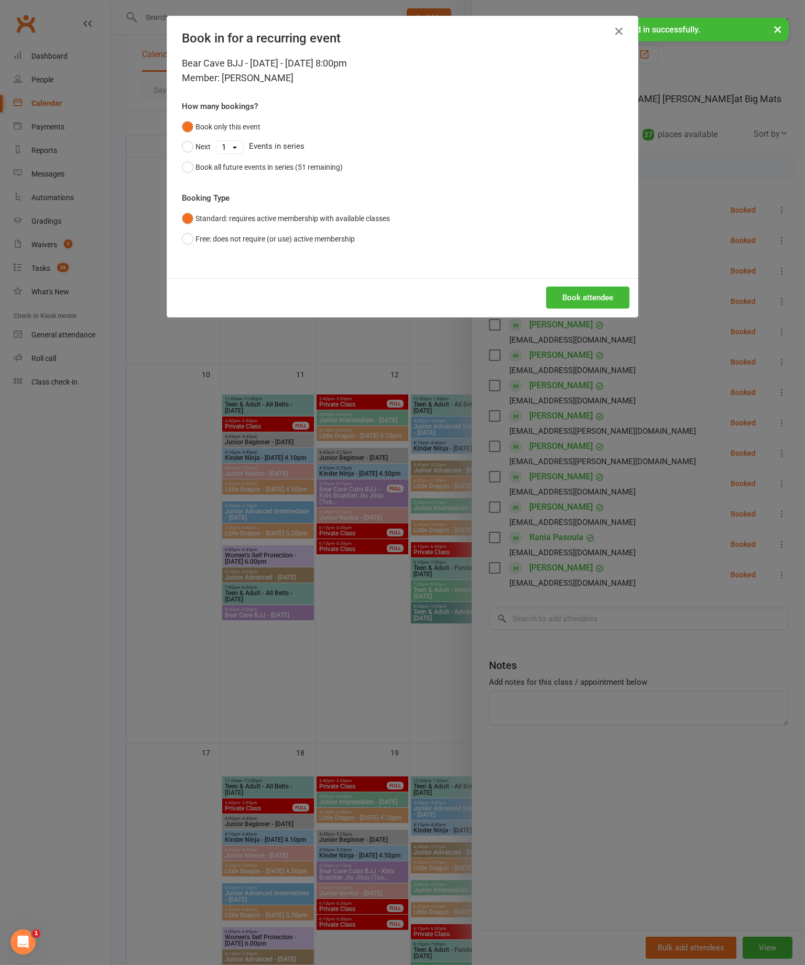
click at [590, 309] on button "Book attendee" at bounding box center [587, 298] width 83 height 22
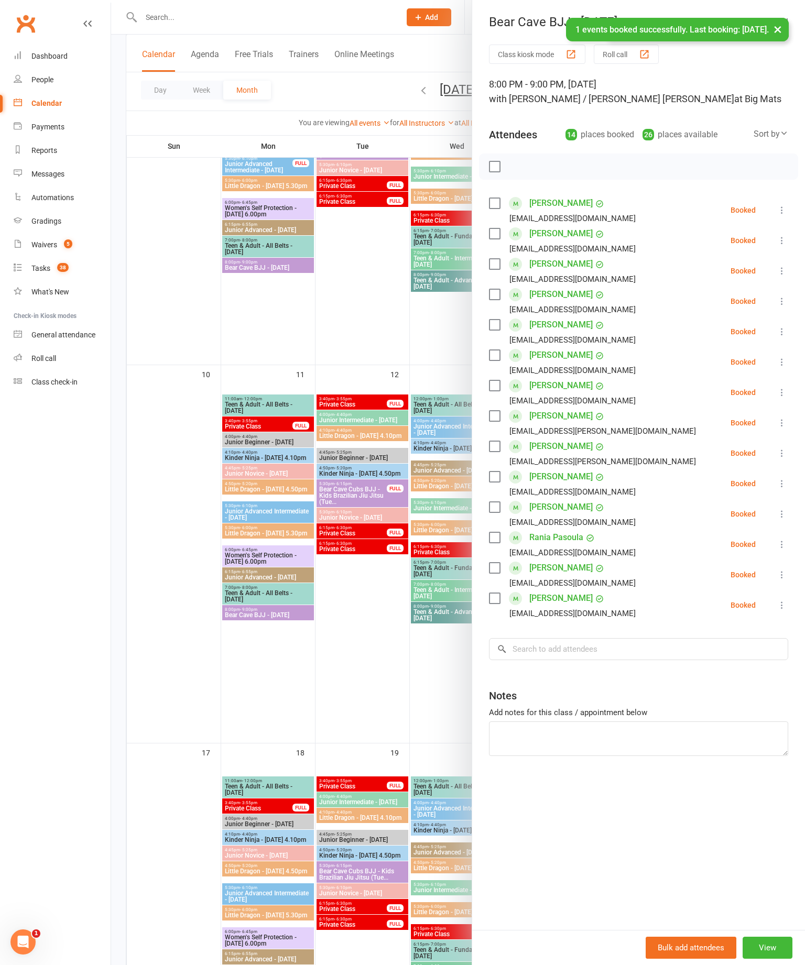
click at [496, 164] on label at bounding box center [494, 166] width 10 height 10
click at [518, 162] on icon "button" at bounding box center [518, 167] width 12 height 12
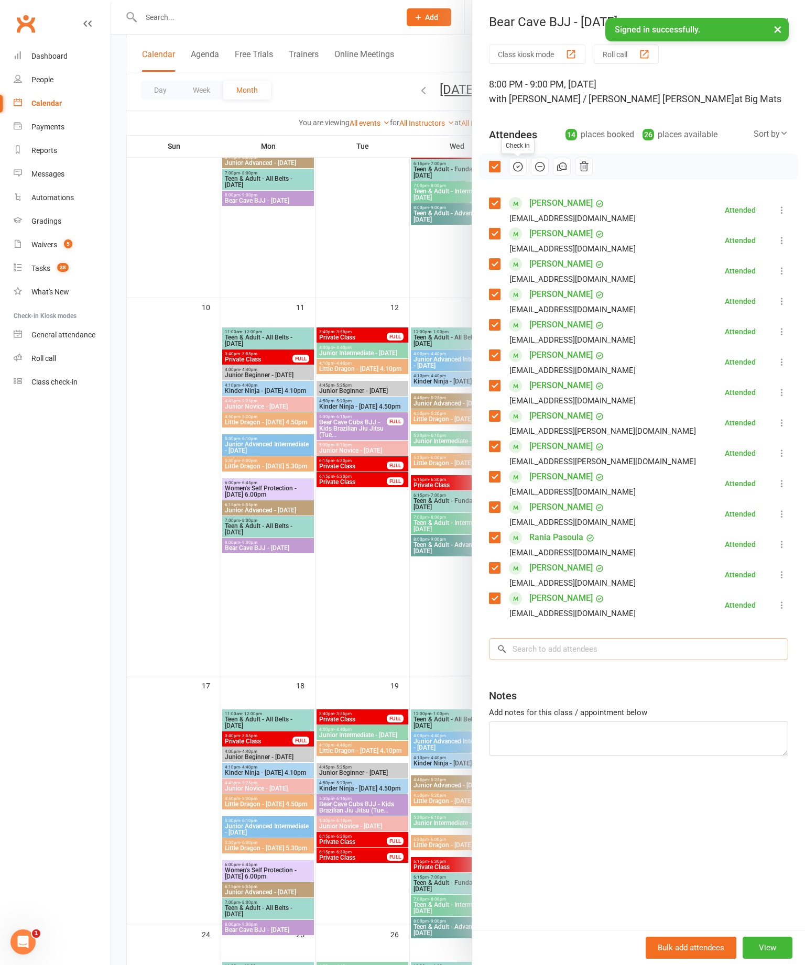
click at [646, 644] on input "search" at bounding box center [638, 649] width 299 height 22
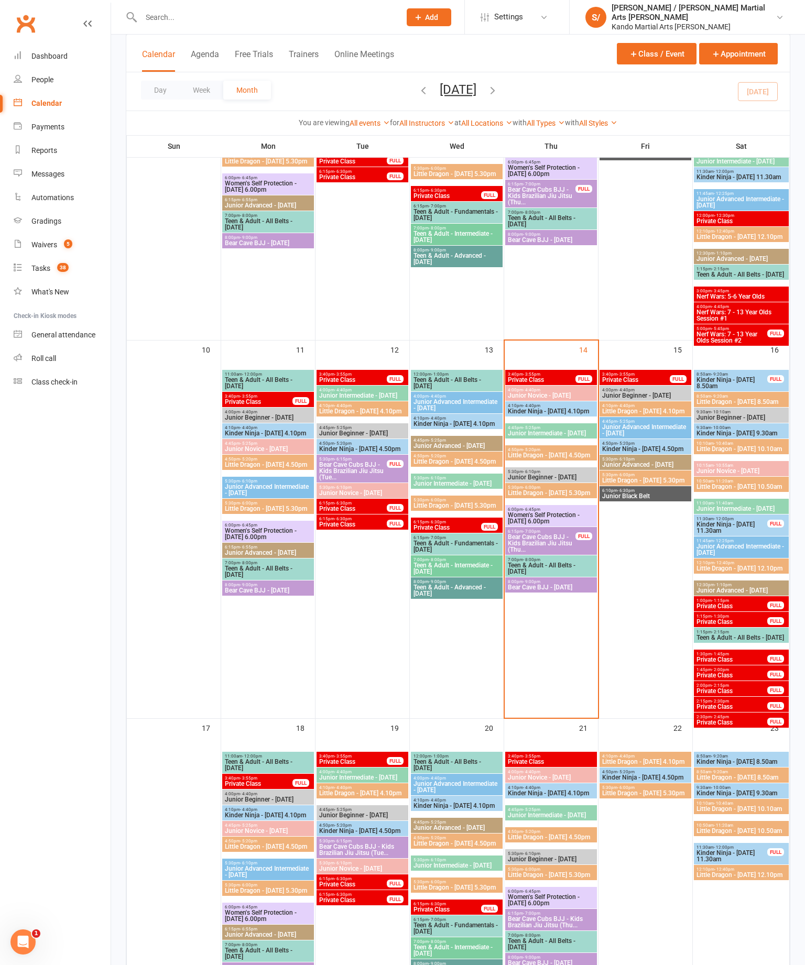
click at [546, 590] on span "Bear Cave BJJ - [DATE]" at bounding box center [550, 587] width 87 height 6
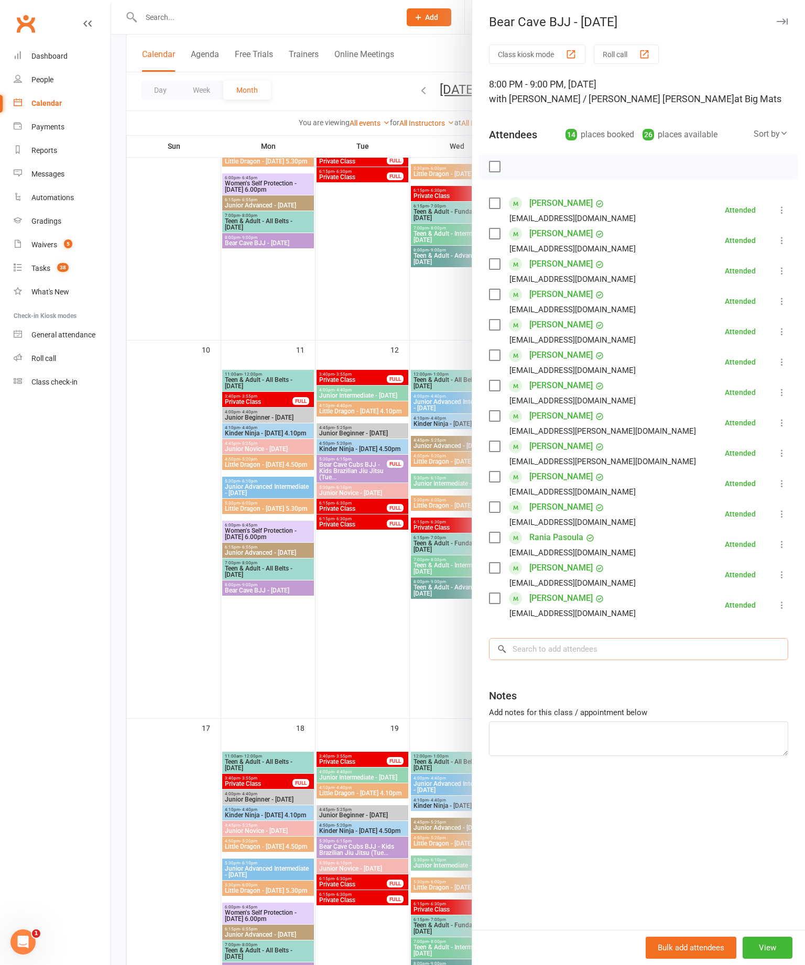
click at [572, 644] on input "search" at bounding box center [638, 649] width 299 height 22
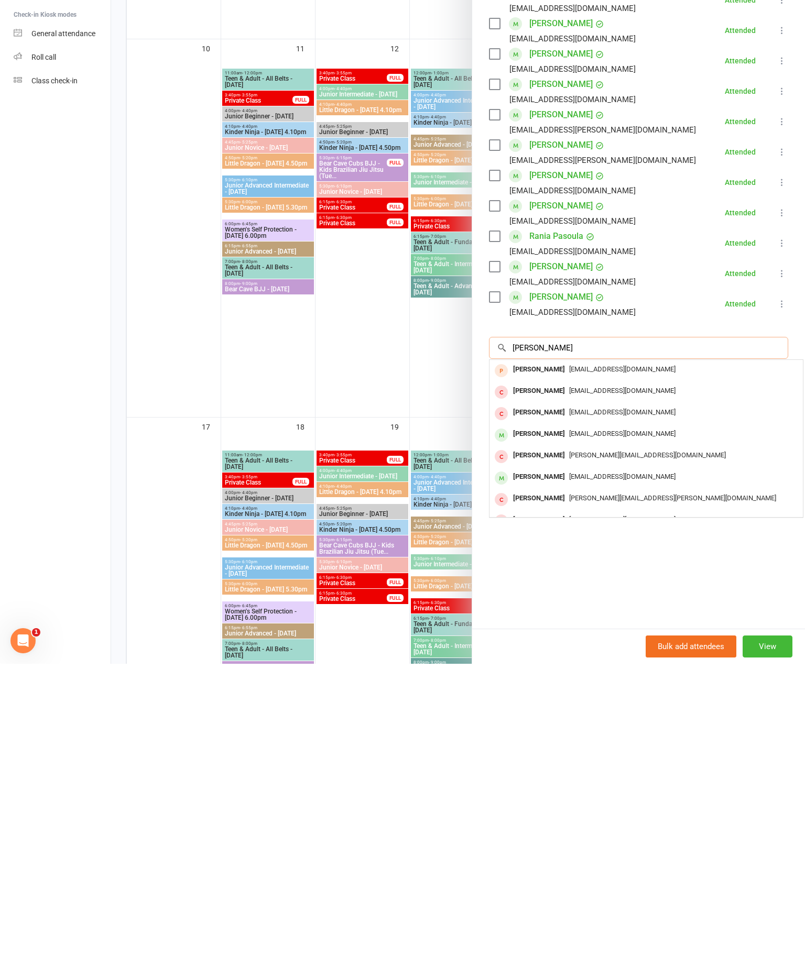
type input "[PERSON_NAME]"
click at [590, 731] on span "[EMAIL_ADDRESS][DOMAIN_NAME]" at bounding box center [622, 735] width 106 height 8
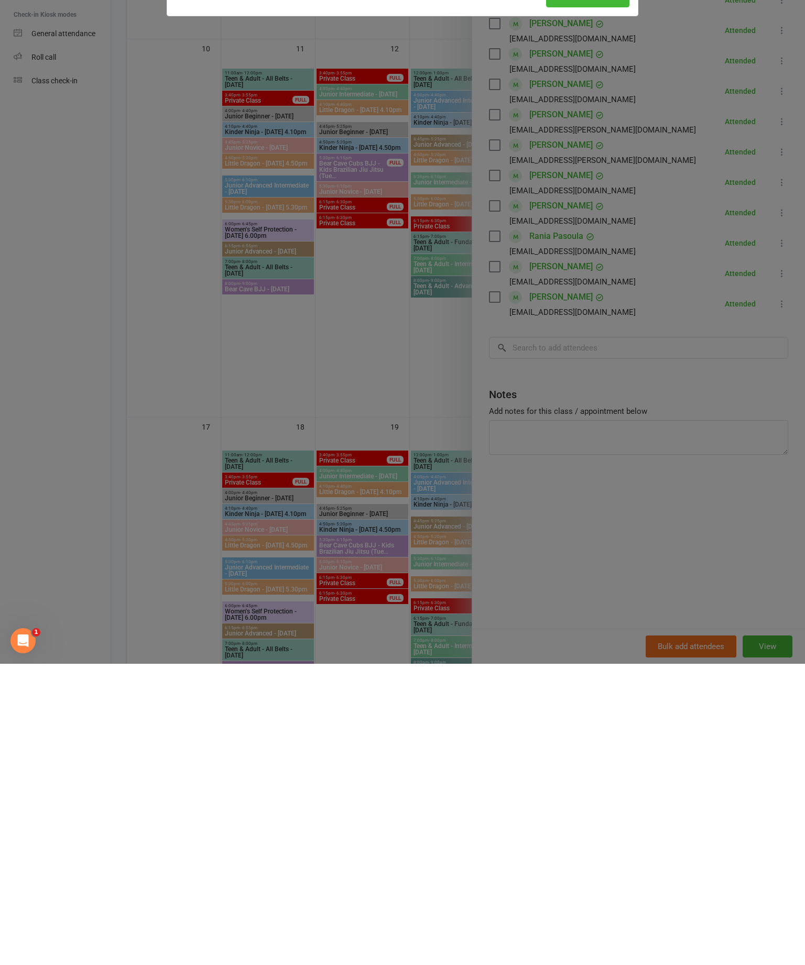
scroll to position [889, 0]
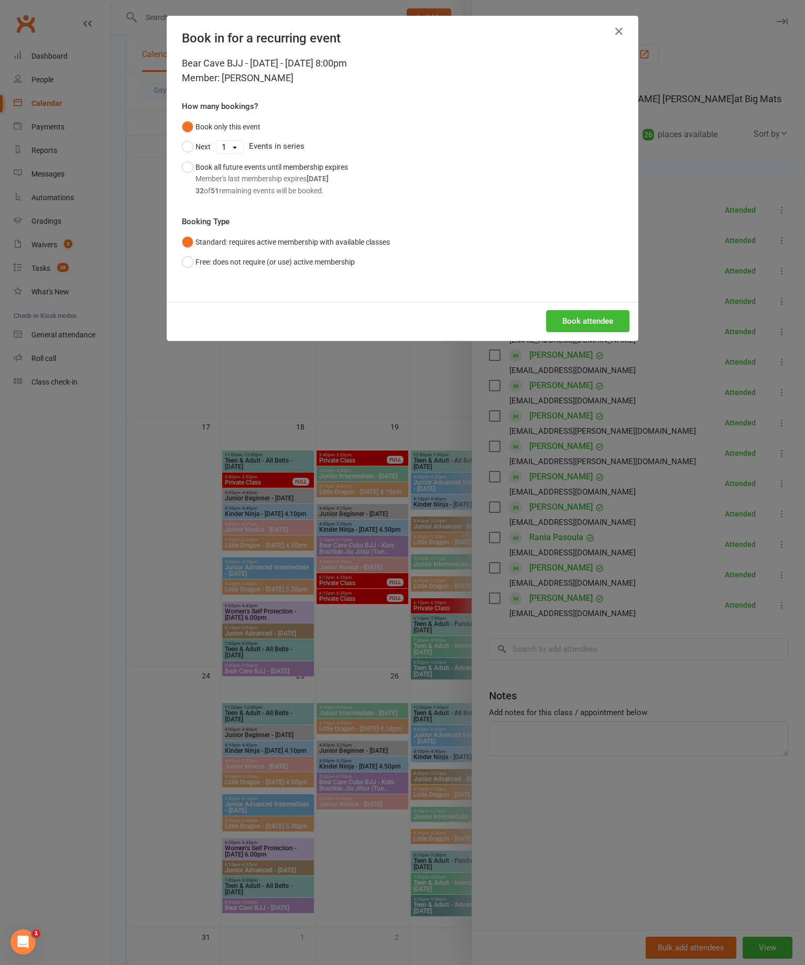
click at [587, 332] on button "Book attendee" at bounding box center [587, 321] width 83 height 22
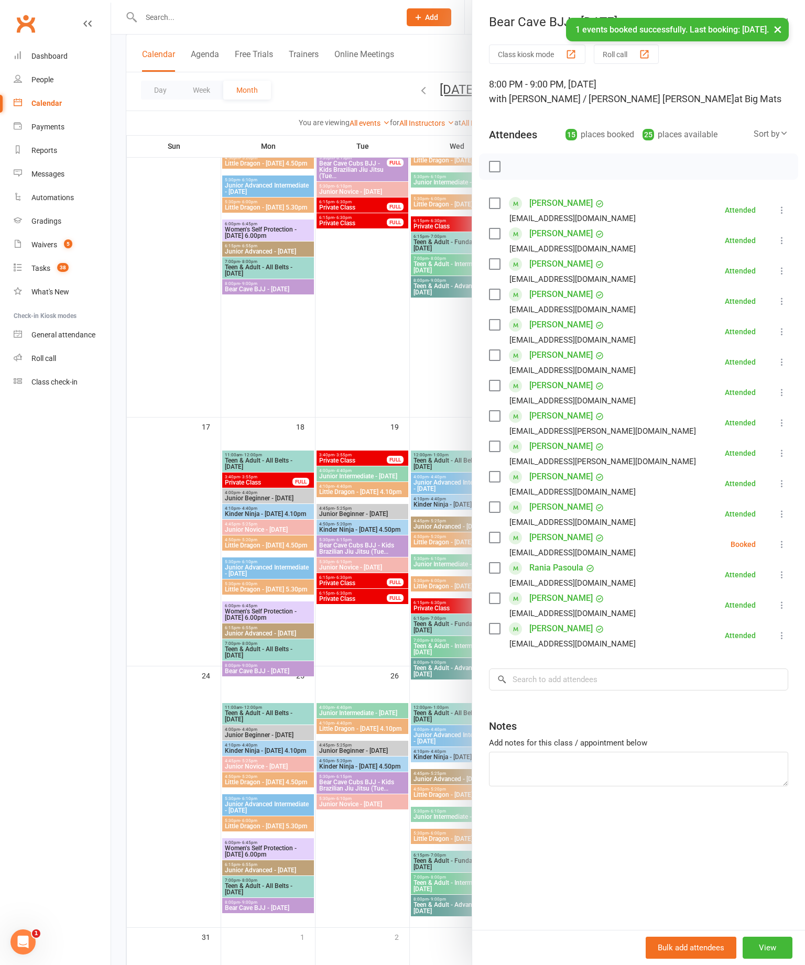
click at [786, 550] on icon at bounding box center [781, 544] width 10 height 10
click at [737, 603] on link "Check in" at bounding box center [731, 606] width 113 height 21
